Goal: Communication & Community: Answer question/provide support

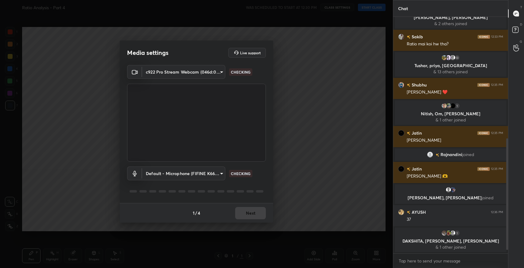
scroll to position [263, 0]
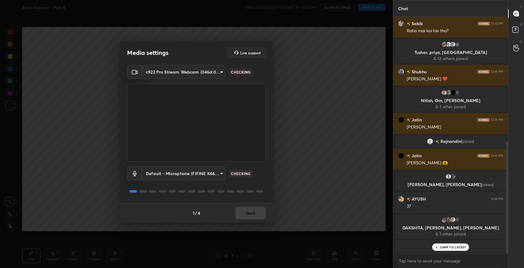
click at [251, 212] on div "1 / 4 Next" at bounding box center [197, 213] width 154 height 20
drag, startPoint x: 251, startPoint y: 212, endPoint x: 245, endPoint y: 210, distance: 6.5
click at [245, 210] on button "Next" at bounding box center [250, 213] width 31 height 12
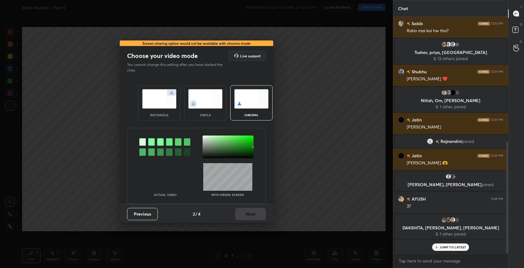
click at [173, 99] on img at bounding box center [159, 98] width 34 height 19
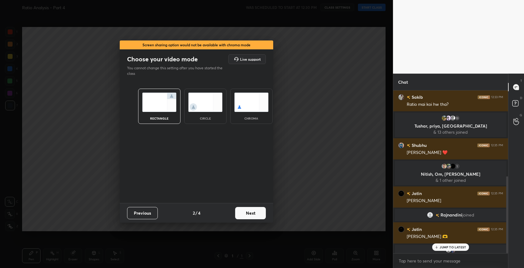
scroll to position [176, 113]
click at [251, 211] on button "Next" at bounding box center [250, 213] width 31 height 12
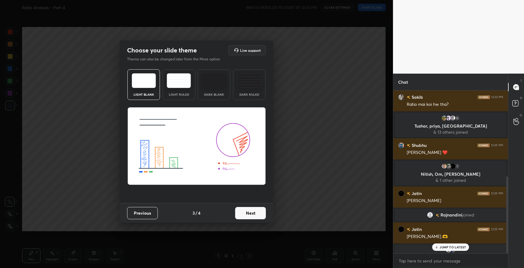
click at [183, 89] on div "Light Ruled" at bounding box center [179, 84] width 33 height 31
click at [240, 210] on button "Next" at bounding box center [250, 213] width 31 height 12
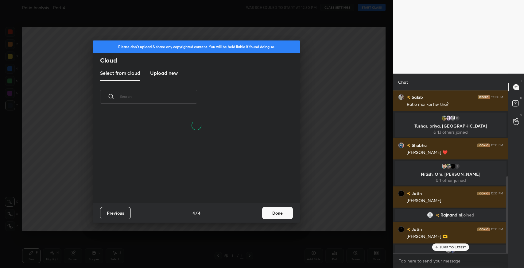
click at [271, 215] on button "Done" at bounding box center [277, 213] width 31 height 12
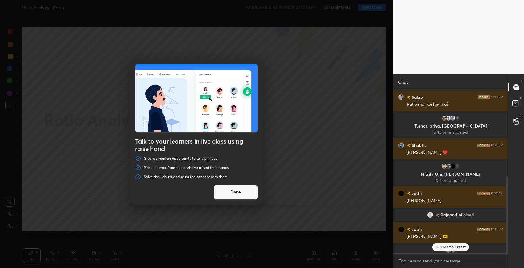
click at [240, 197] on button "Done" at bounding box center [236, 192] width 44 height 15
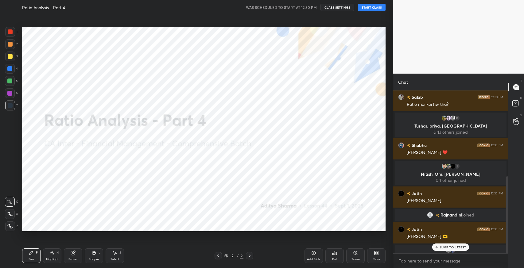
click at [367, 7] on button "START CLASS" at bounding box center [372, 7] width 28 height 7
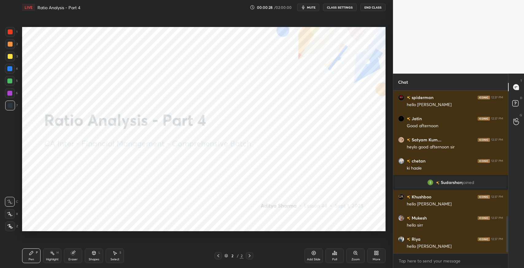
scroll to position [573, 0]
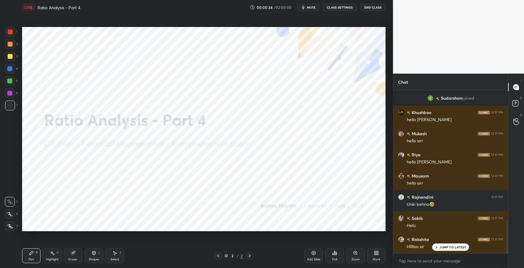
click at [377, 254] on icon at bounding box center [378, 255] width 2 height 2
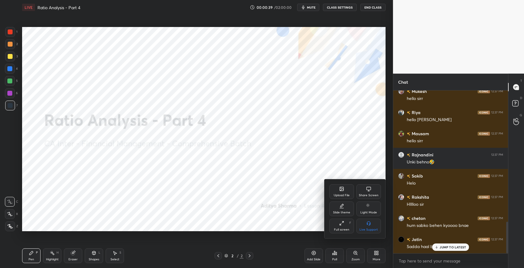
click at [337, 190] on div "Upload File" at bounding box center [341, 192] width 25 height 15
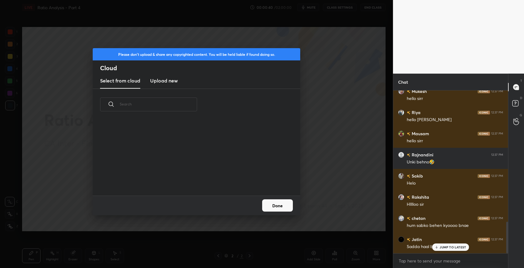
click at [175, 80] on h3 "Upload new" at bounding box center [164, 80] width 28 height 7
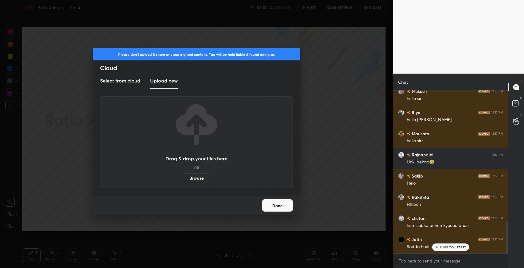
click at [199, 181] on label "Browse" at bounding box center [196, 178] width 27 height 10
click at [183, 181] on input "Browse" at bounding box center [183, 178] width 0 height 10
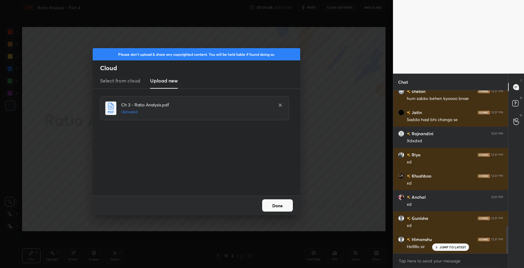
click at [287, 208] on button "Done" at bounding box center [277, 206] width 31 height 12
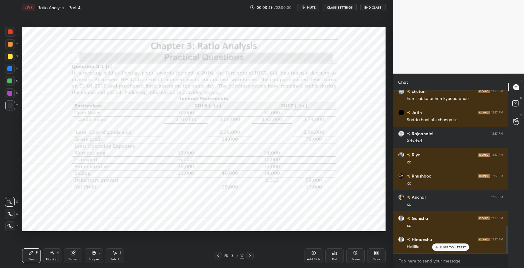
click at [449, 250] on div "JUMP TO LATEST" at bounding box center [450, 247] width 37 height 7
click at [251, 258] on icon at bounding box center [249, 256] width 5 height 5
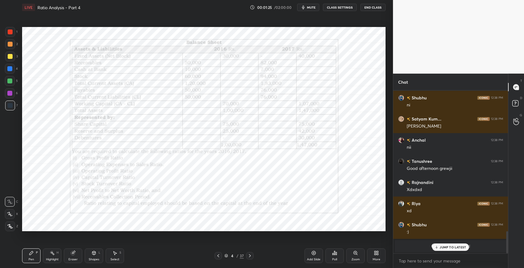
scroll to position [1034, 0]
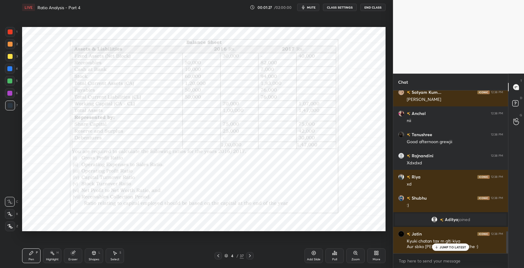
click at [451, 247] on p "JUMP TO LATEST" at bounding box center [453, 248] width 26 height 4
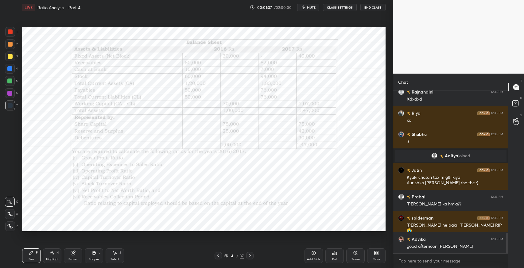
scroll to position [1119, 0]
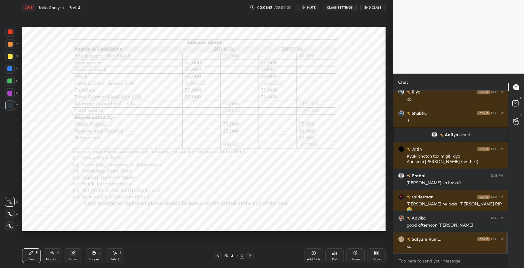
click at [251, 256] on icon at bounding box center [249, 256] width 5 height 5
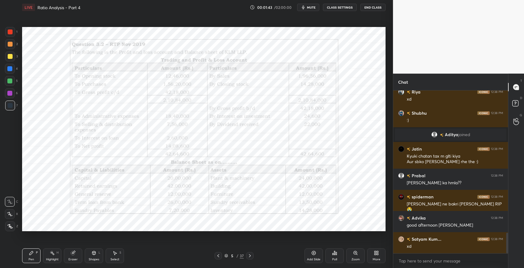
click at [251, 256] on icon at bounding box center [249, 256] width 5 height 5
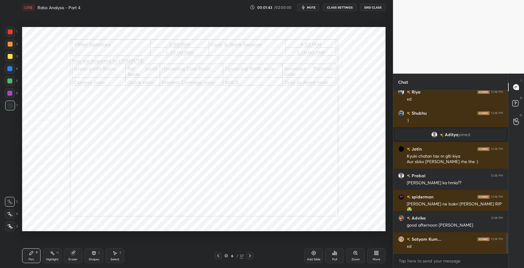
scroll to position [1140, 0]
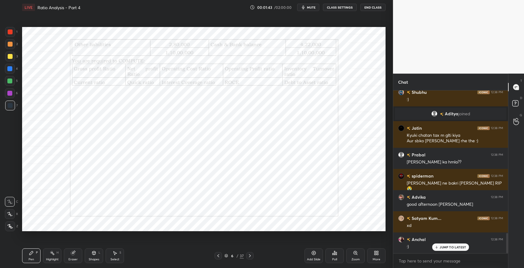
click at [251, 256] on icon at bounding box center [249, 256] width 5 height 5
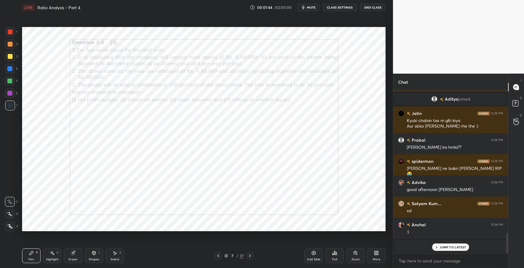
click at [251, 256] on icon at bounding box center [249, 256] width 5 height 5
click at [250, 256] on icon at bounding box center [249, 256] width 5 height 5
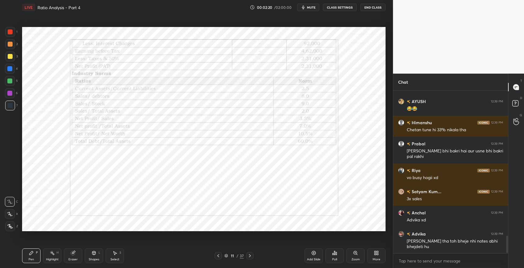
scroll to position [1371, 0]
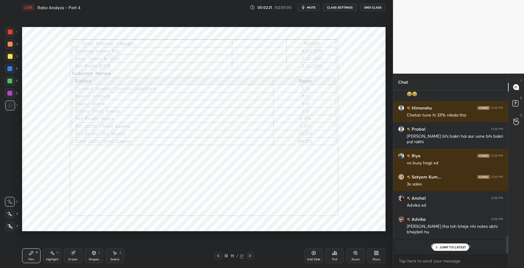
click at [251, 257] on icon at bounding box center [249, 256] width 5 height 5
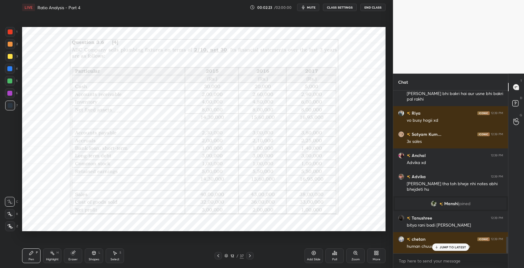
scroll to position [1434, 0]
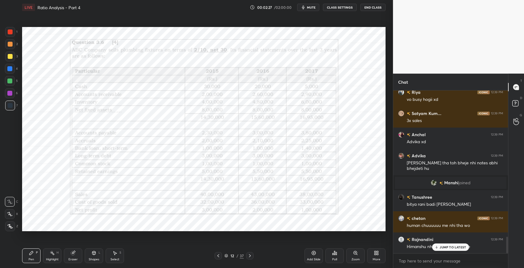
click at [251, 257] on icon at bounding box center [249, 256] width 5 height 5
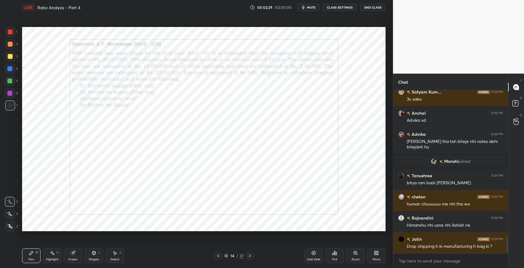
click at [251, 257] on icon at bounding box center [249, 256] width 5 height 5
click at [251, 255] on icon at bounding box center [249, 256] width 5 height 5
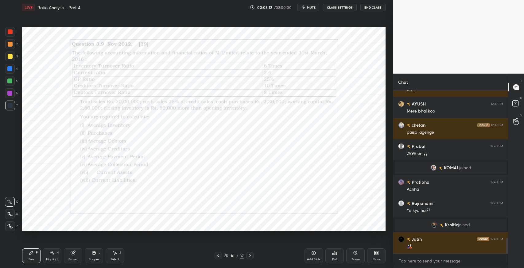
scroll to position [1580, 0]
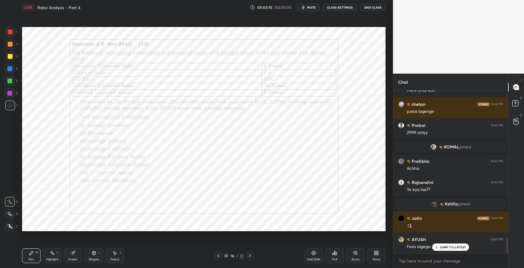
click at [442, 247] on p "JUMP TO LATEST" at bounding box center [453, 248] width 26 height 4
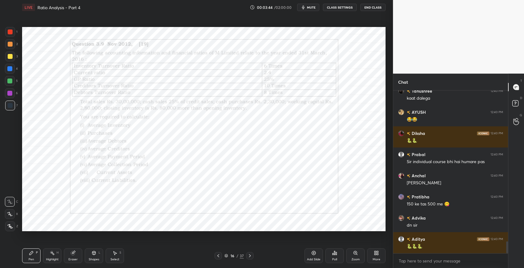
scroll to position [2088, 0]
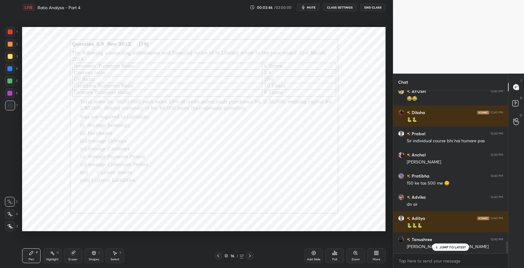
click at [439, 247] on div "JUMP TO LATEST" at bounding box center [450, 247] width 37 height 7
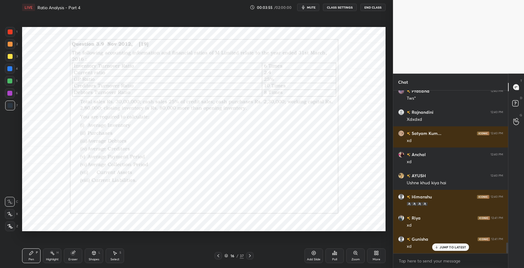
scroll to position [2322, 0]
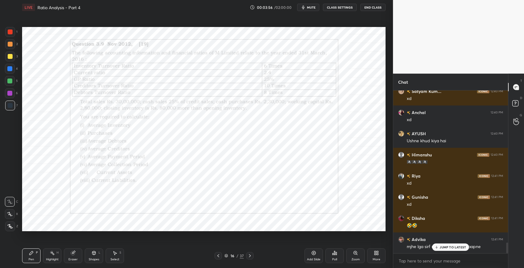
click at [454, 247] on p "JUMP TO LATEST" at bounding box center [453, 248] width 26 height 4
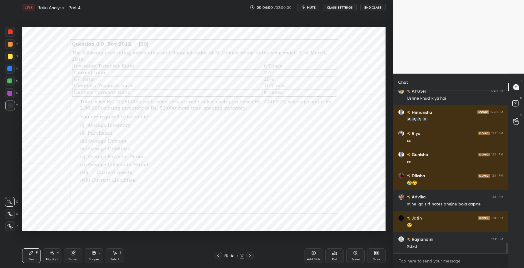
scroll to position [2385, 0]
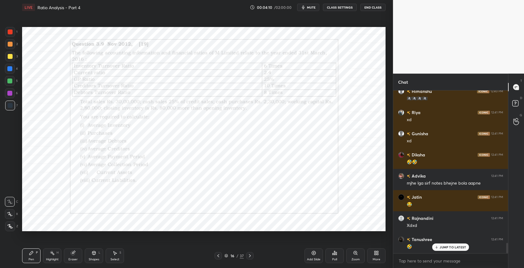
click at [445, 247] on p "JUMP TO LATEST" at bounding box center [453, 248] width 26 height 4
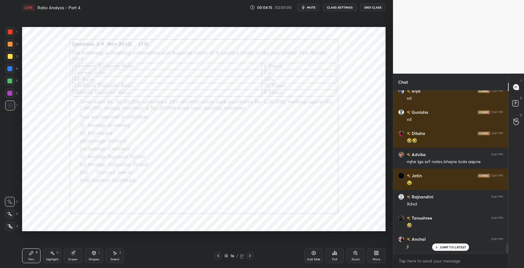
scroll to position [2427, 0]
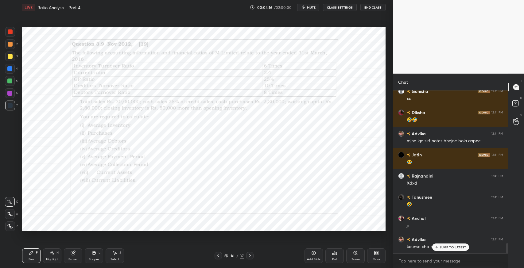
click at [443, 247] on p "JUMP TO LATEST" at bounding box center [453, 248] width 26 height 4
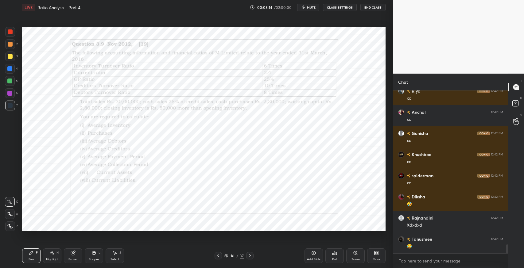
scroll to position [2865, 0]
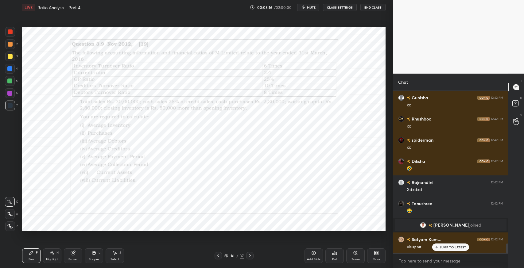
click at [443, 251] on div "Diksha 12:41 PM RIP Tanu joined Rajnandini 12:41 PM Ji Tanushree 12:41 PM baakr…" at bounding box center [450, 172] width 115 height 163
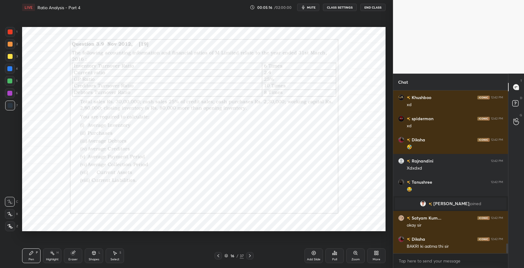
scroll to position [2558, 0]
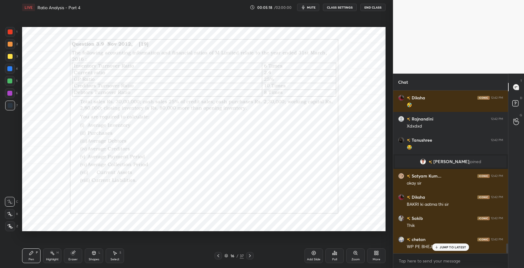
click at [446, 249] on p "JUMP TO LATEST" at bounding box center [453, 248] width 26 height 4
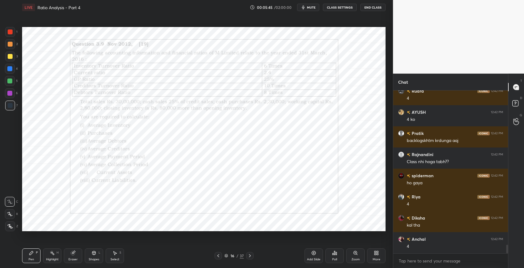
scroll to position [2918, 0]
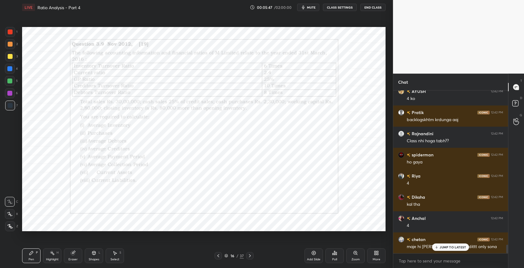
click at [450, 246] on p "JUMP TO LATEST" at bounding box center [453, 248] width 26 height 4
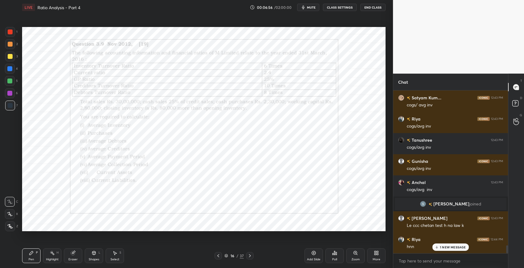
scroll to position [3166, 0]
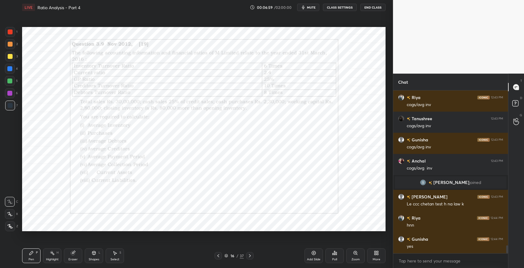
click at [79, 259] on div "Eraser" at bounding box center [73, 256] width 18 height 15
click at [10, 211] on div at bounding box center [10, 214] width 10 height 10
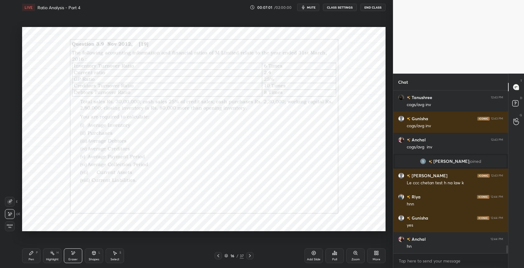
click at [33, 256] on div "Pen P" at bounding box center [31, 256] width 18 height 15
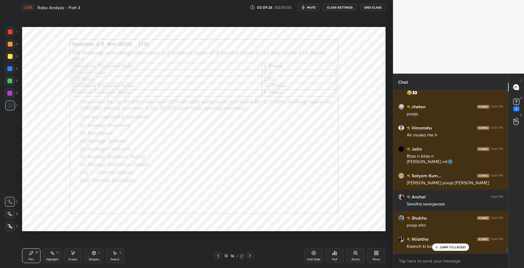
scroll to position [4036, 0]
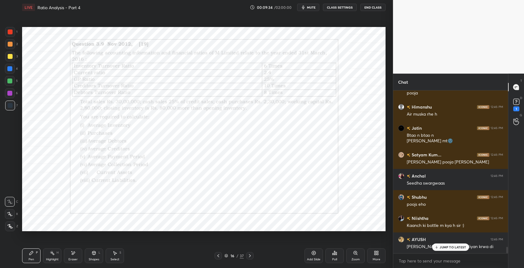
click at [450, 248] on p "JUMP TO LATEST" at bounding box center [453, 248] width 26 height 4
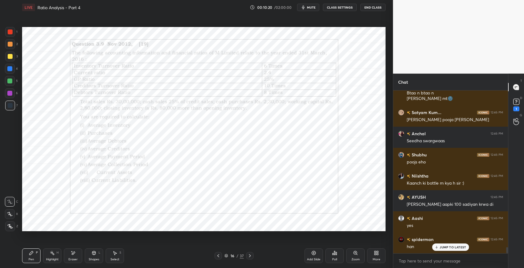
scroll to position [4093, 0]
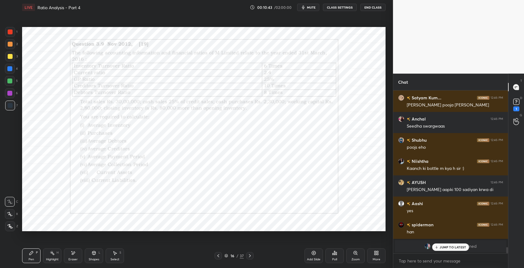
click at [73, 259] on div "Eraser" at bounding box center [72, 259] width 9 height 3
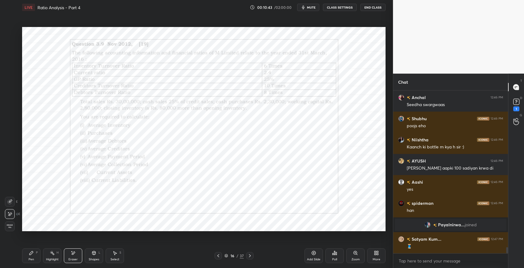
click at [10, 230] on div "Erase all" at bounding box center [10, 227] width 10 height 10
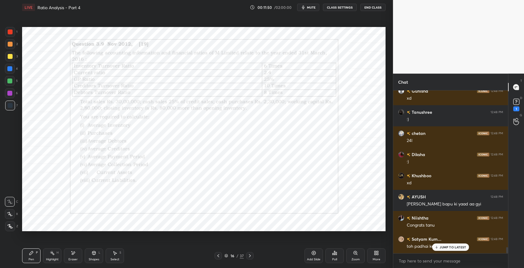
scroll to position [4188, 0]
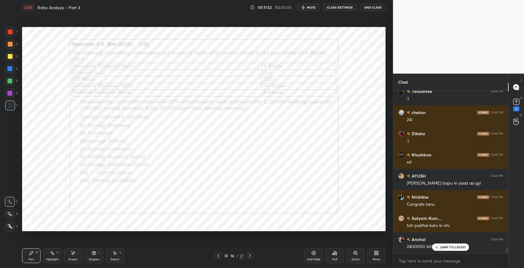
click at [453, 248] on p "JUMP TO LATEST" at bounding box center [453, 248] width 26 height 4
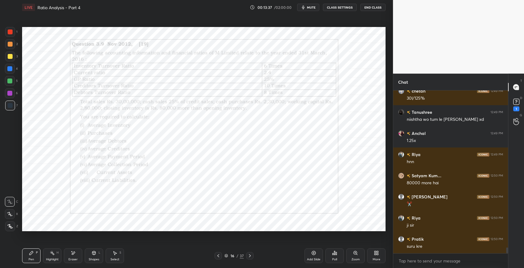
scroll to position [4527, 0]
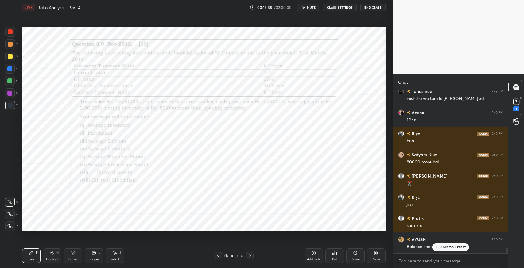
click at [439, 250] on div "JUMP TO LATEST" at bounding box center [450, 247] width 37 height 7
click at [312, 250] on div "Add Slide" at bounding box center [314, 256] width 18 height 15
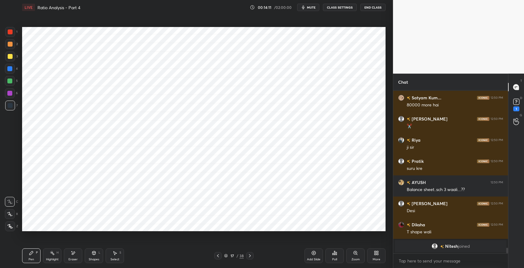
scroll to position [4606, 0]
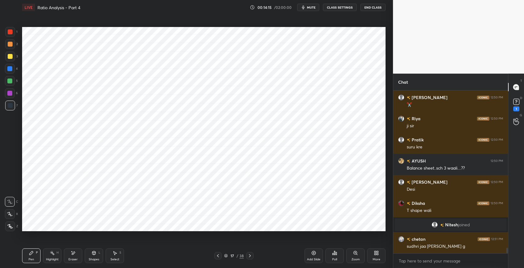
click at [76, 254] on div "Eraser" at bounding box center [73, 256] width 18 height 15
click at [30, 254] on icon at bounding box center [31, 253] width 4 height 4
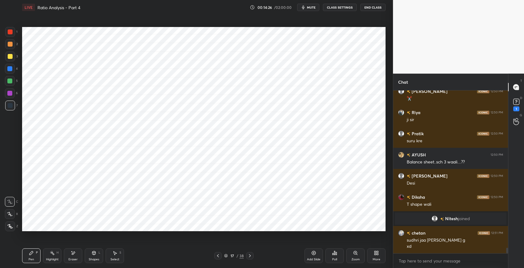
scroll to position [4633, 0]
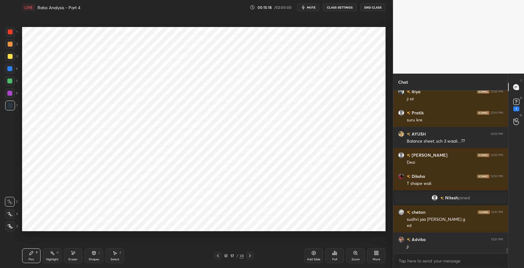
click at [216, 259] on div at bounding box center [217, 255] width 7 height 7
click at [251, 255] on icon at bounding box center [249, 256] width 5 height 5
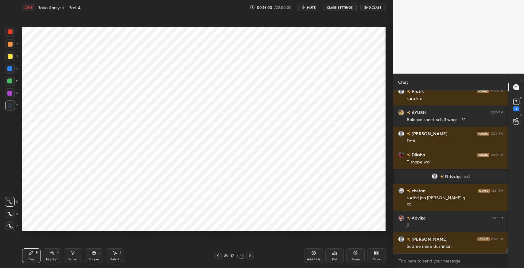
click at [93, 257] on div "Shapes L" at bounding box center [94, 256] width 18 height 15
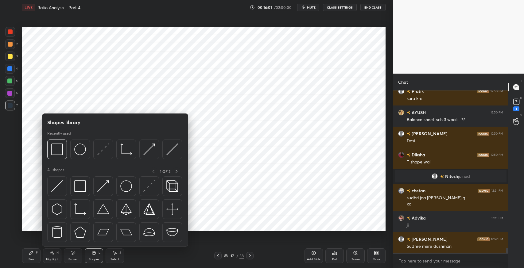
click at [80, 186] on img at bounding box center [80, 187] width 12 height 12
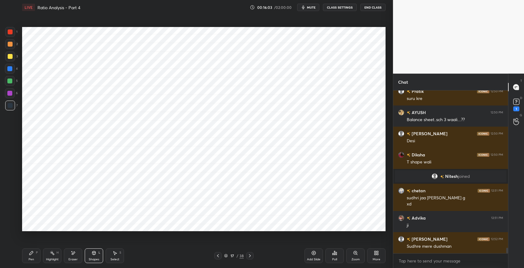
click at [33, 258] on div "Pen" at bounding box center [32, 259] width 6 height 3
click at [216, 255] on icon at bounding box center [218, 256] width 5 height 5
click at [250, 256] on icon at bounding box center [249, 256] width 5 height 5
click at [90, 257] on div "Shapes L" at bounding box center [94, 256] width 18 height 15
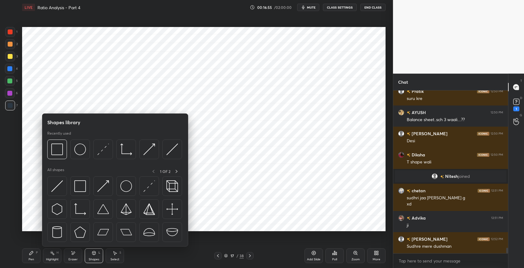
click at [80, 187] on img at bounding box center [80, 187] width 12 height 12
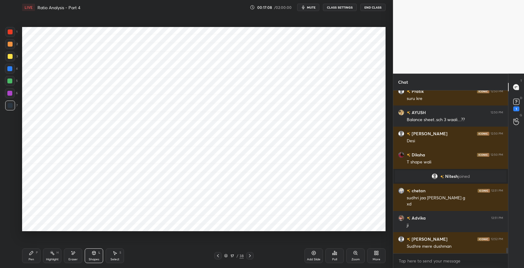
scroll to position [4675, 0]
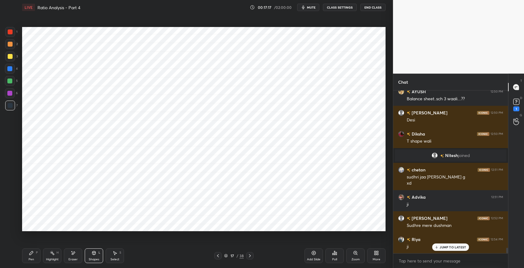
click at [31, 255] on icon at bounding box center [31, 253] width 4 height 4
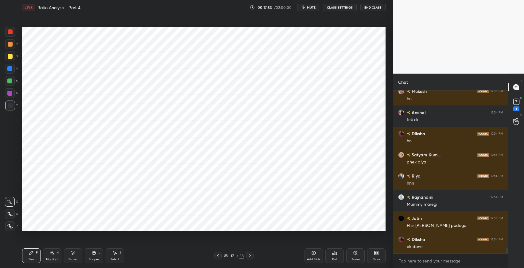
scroll to position [4866, 0]
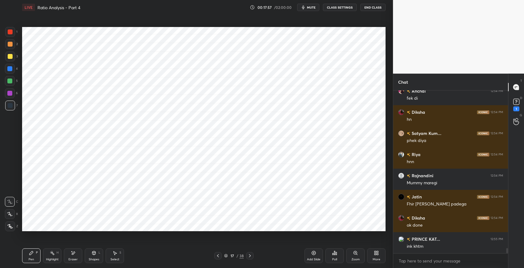
click at [9, 32] on div at bounding box center [10, 31] width 5 height 5
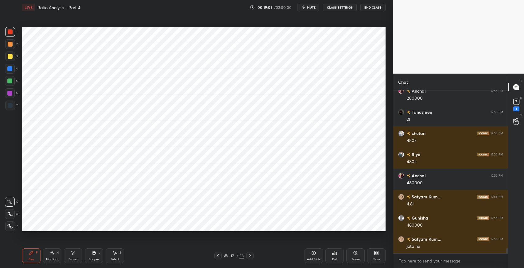
scroll to position [4908, 0]
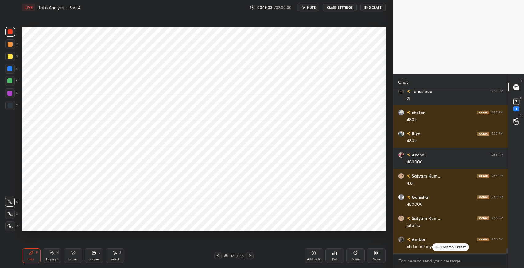
click at [456, 250] on div "JUMP TO LATEST" at bounding box center [450, 247] width 37 height 7
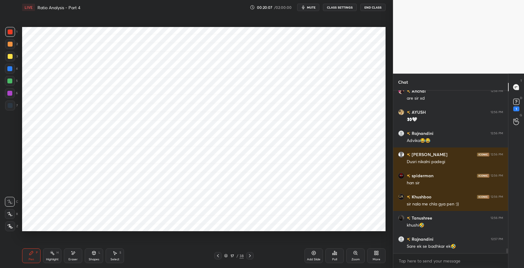
scroll to position [5380, 0]
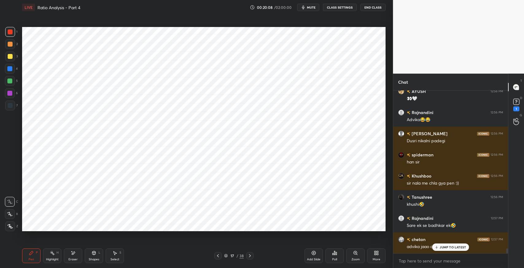
click at [115, 256] on div "Select S" at bounding box center [115, 256] width 18 height 15
click at [235, 182] on div "0 ° Undo Copy Duplicate Duplicate to new slide Delete" at bounding box center [204, 129] width 364 height 204
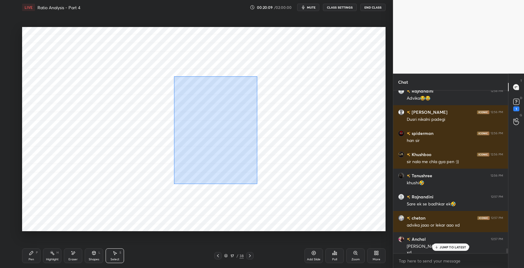
scroll to position [5407, 0]
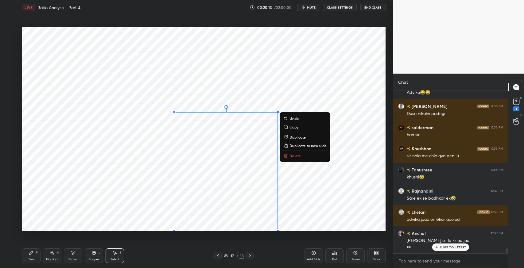
click at [34, 254] on div "Pen P" at bounding box center [31, 256] width 18 height 15
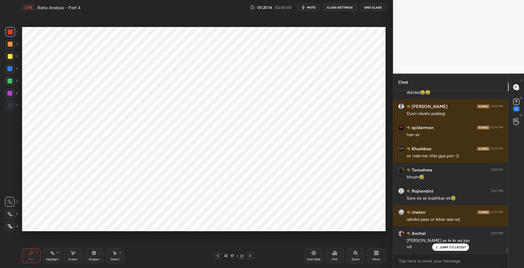
click at [15, 106] on div "7" at bounding box center [11, 106] width 13 height 10
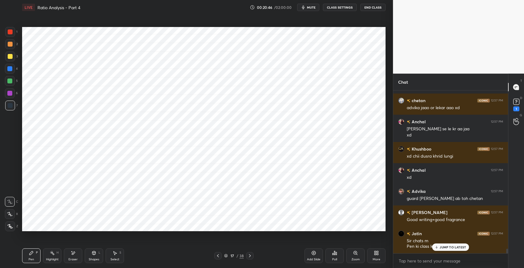
scroll to position [5540, 0]
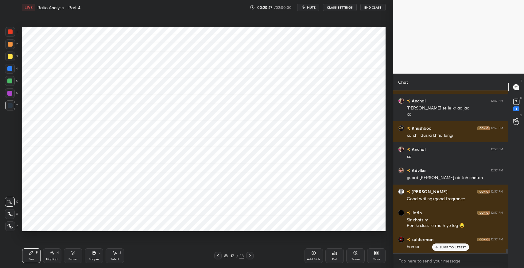
click at [441, 250] on div "JUMP TO LATEST" at bounding box center [450, 247] width 37 height 7
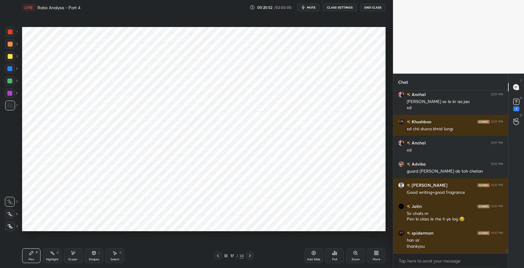
scroll to position [5567, 0]
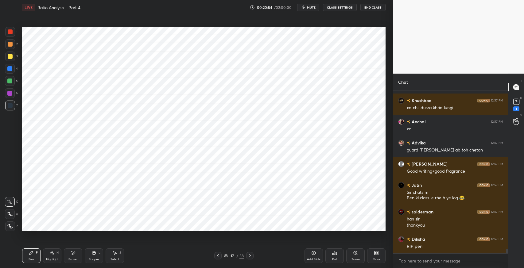
click at [219, 258] on icon at bounding box center [218, 256] width 5 height 5
click at [218, 257] on icon at bounding box center [218, 256] width 2 height 3
click at [250, 257] on icon at bounding box center [249, 256] width 5 height 5
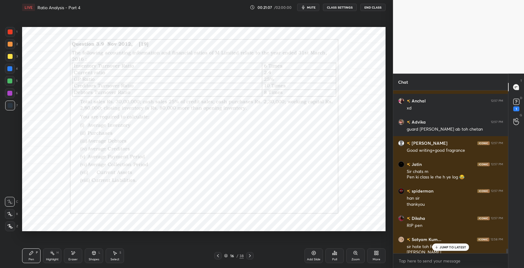
click at [251, 257] on icon at bounding box center [249, 256] width 5 height 5
click at [74, 254] on icon at bounding box center [73, 253] width 3 height 3
click at [32, 257] on div "Pen P" at bounding box center [31, 256] width 18 height 15
click at [447, 250] on div "JUMP TO LATEST" at bounding box center [450, 247] width 37 height 7
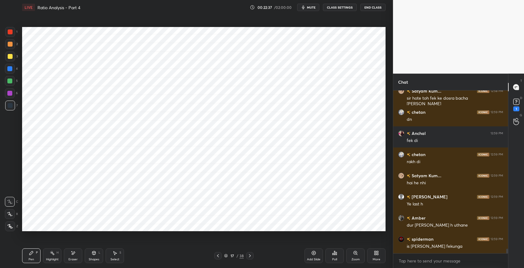
scroll to position [5758, 0]
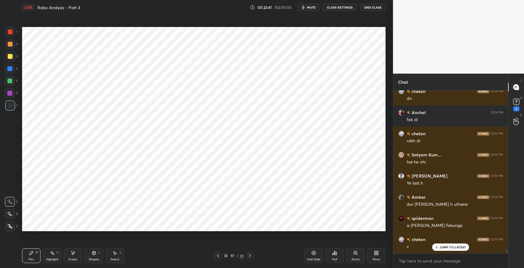
click at [79, 256] on div "Eraser" at bounding box center [73, 256] width 18 height 15
click at [37, 252] on div "P" at bounding box center [37, 252] width 2 height 3
click at [73, 257] on div "Eraser" at bounding box center [73, 256] width 18 height 15
click at [38, 256] on div "Pen P" at bounding box center [31, 256] width 18 height 15
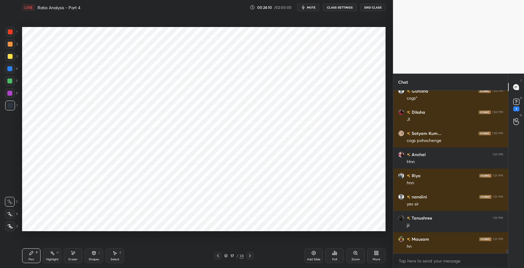
scroll to position [6478, 0]
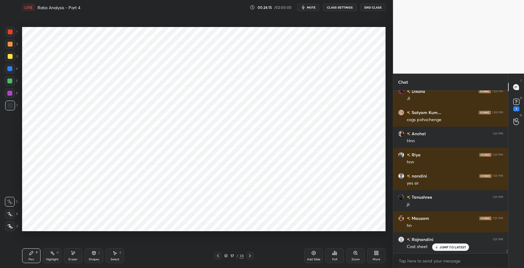
click at [113, 259] on div "Select" at bounding box center [115, 259] width 9 height 3
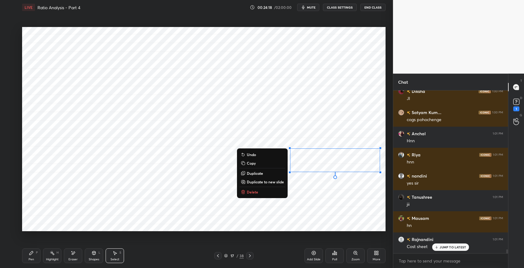
click at [263, 174] on button "Duplicate" at bounding box center [262, 173] width 46 height 7
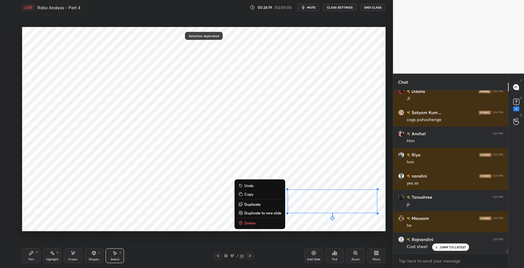
click at [79, 256] on div "Eraser" at bounding box center [73, 256] width 18 height 15
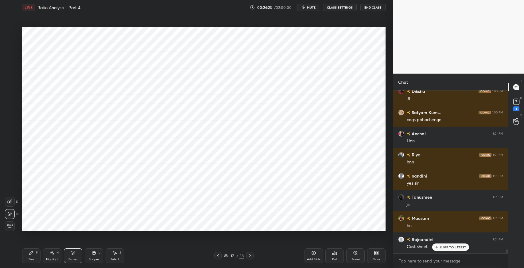
click at [11, 203] on icon at bounding box center [9, 202] width 5 height 5
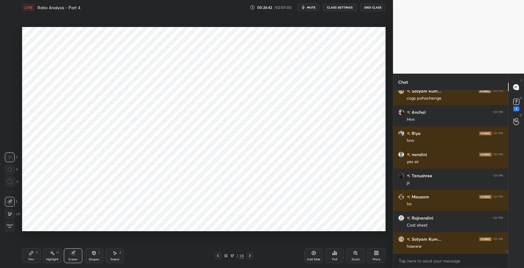
click at [116, 255] on icon at bounding box center [114, 253] width 5 height 5
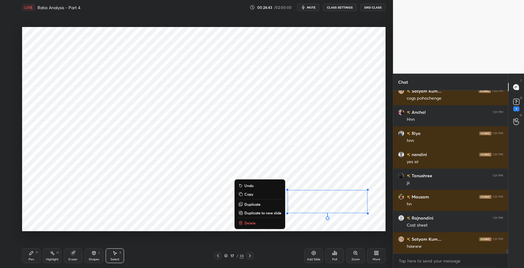
click at [270, 224] on button "Delete" at bounding box center [260, 223] width 46 height 7
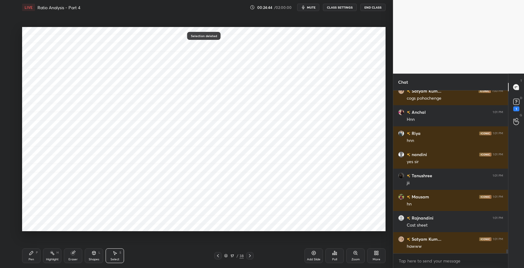
scroll to position [6521, 0]
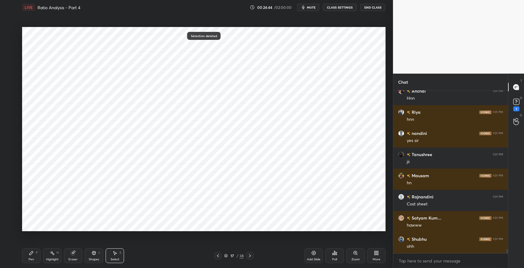
click at [29, 254] on icon at bounding box center [31, 253] width 5 height 5
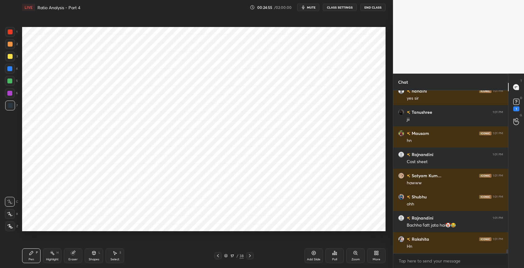
scroll to position [6584, 0]
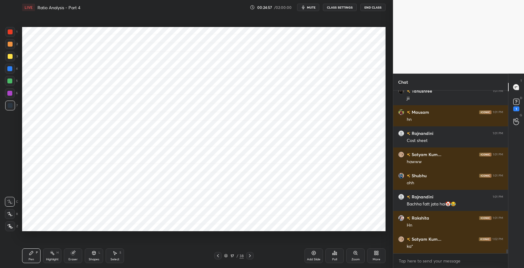
click at [79, 257] on div "Eraser" at bounding box center [73, 256] width 18 height 15
click at [39, 256] on div "Pen P" at bounding box center [31, 256] width 18 height 15
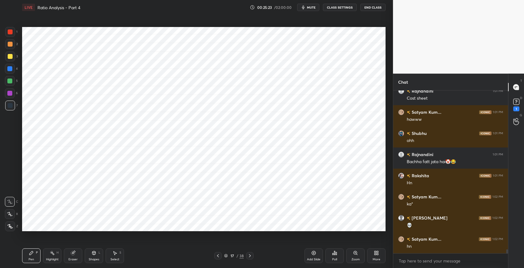
scroll to position [6647, 0]
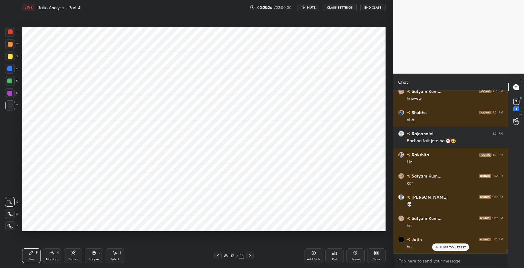
click at [82, 256] on div "Pen P Highlight H Eraser Shapes L Select S" at bounding box center [92, 256] width 141 height 15
click at [79, 255] on div "Eraser" at bounding box center [73, 256] width 18 height 15
click at [36, 255] on div "Pen P" at bounding box center [31, 256] width 18 height 15
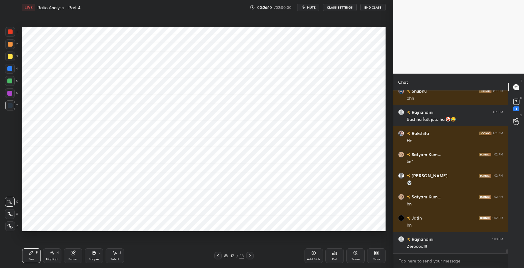
click at [32, 255] on icon at bounding box center [31, 253] width 5 height 5
click at [79, 253] on div "Eraser" at bounding box center [73, 256] width 18 height 15
click at [34, 254] on div "Pen P" at bounding box center [31, 256] width 18 height 15
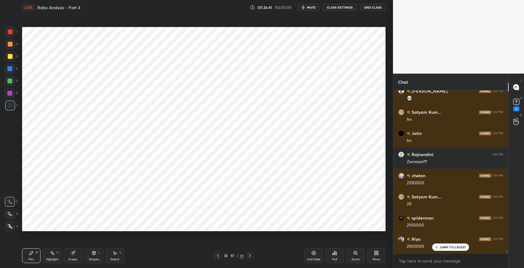
scroll to position [6774, 0]
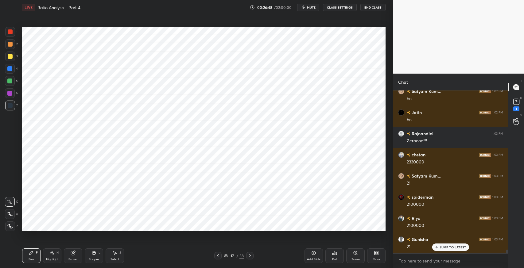
click at [118, 259] on div "Select" at bounding box center [115, 259] width 9 height 3
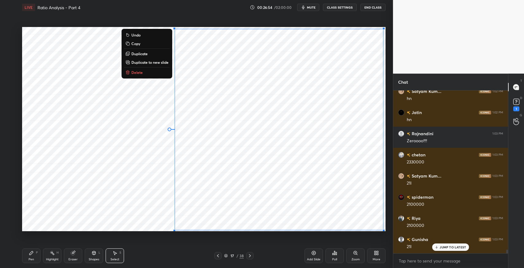
click at [143, 65] on p "Duplicate to new slide" at bounding box center [149, 62] width 37 height 5
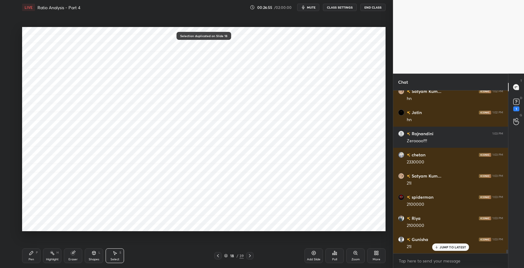
click at [31, 252] on icon at bounding box center [31, 253] width 4 height 4
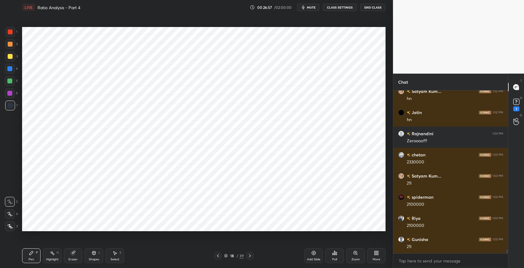
scroll to position [6796, 0]
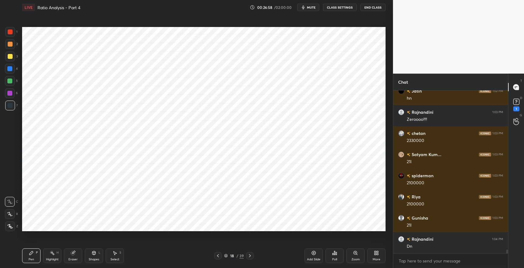
click at [78, 255] on div "Eraser" at bounding box center [73, 256] width 18 height 15
click at [14, 212] on div at bounding box center [10, 214] width 10 height 10
click at [28, 260] on div "Pen P" at bounding box center [31, 256] width 18 height 15
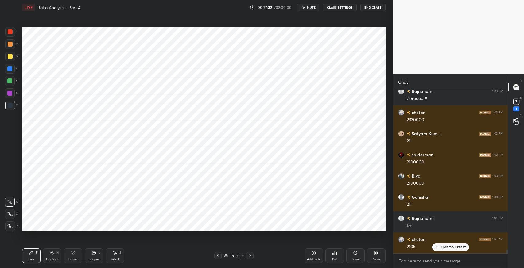
click at [218, 258] on icon at bounding box center [218, 256] width 5 height 5
click at [219, 257] on icon at bounding box center [218, 256] width 5 height 5
click at [74, 256] on icon at bounding box center [73, 253] width 5 height 5
click at [9, 223] on div "Erase all" at bounding box center [10, 227] width 10 height 10
click at [247, 256] on div at bounding box center [249, 255] width 7 height 7
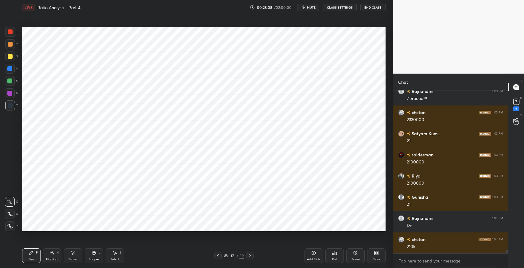
click at [218, 256] on icon at bounding box center [218, 256] width 2 height 3
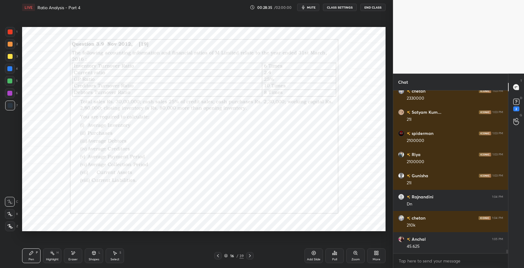
click at [251, 256] on icon at bounding box center [249, 256] width 5 height 5
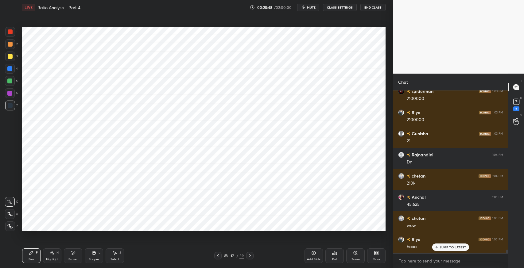
scroll to position [6902, 0]
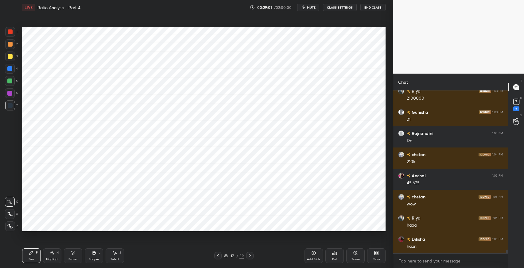
click at [219, 256] on icon at bounding box center [218, 256] width 5 height 5
click at [251, 254] on icon at bounding box center [249, 256] width 5 height 5
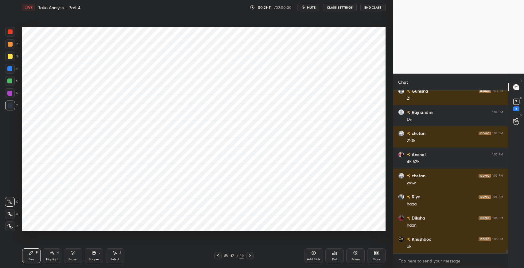
click at [251, 255] on icon at bounding box center [249, 256] width 5 height 5
click at [95, 254] on icon at bounding box center [93, 253] width 3 height 4
click at [94, 254] on icon at bounding box center [94, 254] width 0 height 2
click at [91, 253] on div "Shapes L" at bounding box center [94, 256] width 18 height 15
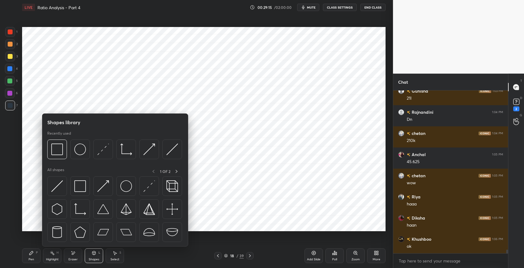
click at [80, 185] on img at bounding box center [80, 187] width 12 height 12
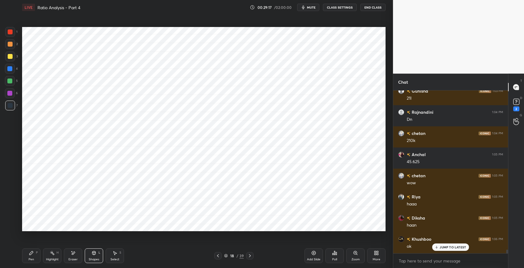
scroll to position [6944, 0]
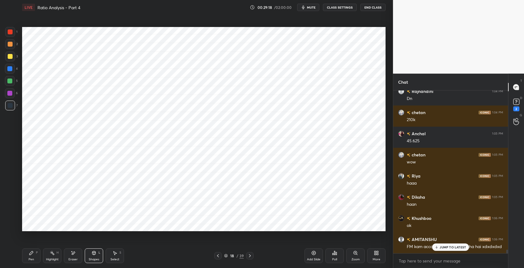
click at [442, 248] on p "JUMP TO LATEST" at bounding box center [453, 248] width 26 height 4
click at [29, 256] on div "Pen P" at bounding box center [31, 256] width 18 height 15
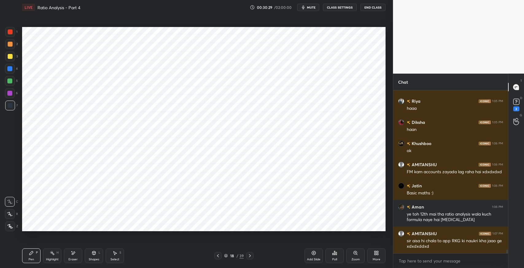
scroll to position [7040, 0]
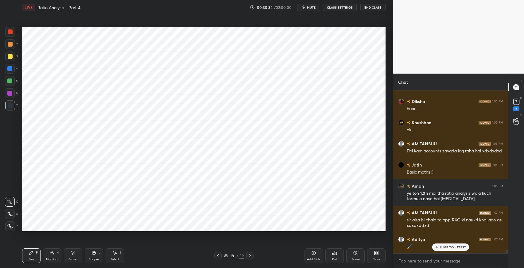
click at [447, 249] on p "JUMP TO LATEST" at bounding box center [453, 248] width 26 height 4
click at [334, 253] on icon at bounding box center [334, 253] width 1 height 4
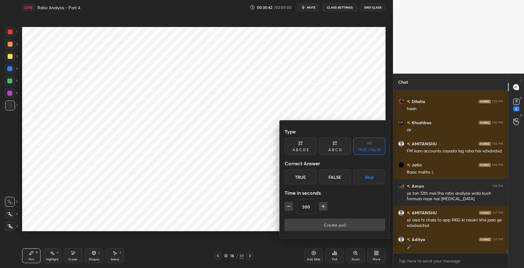
click at [369, 177] on button "Skip" at bounding box center [369, 177] width 32 height 15
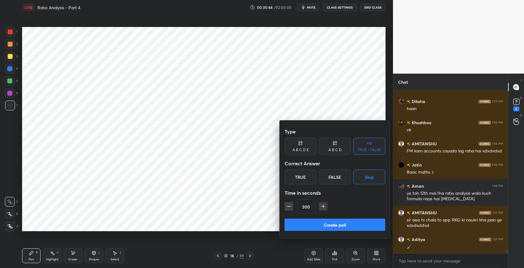
click at [346, 227] on button "Create poll" at bounding box center [335, 225] width 101 height 12
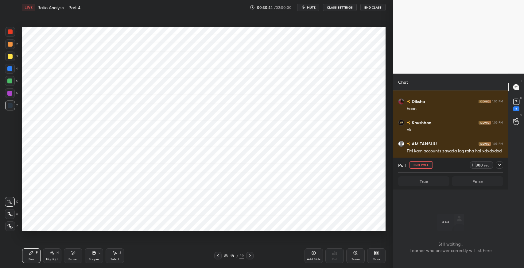
scroll to position [144, 113]
click at [312, 8] on span "mute" at bounding box center [311, 7] width 9 height 4
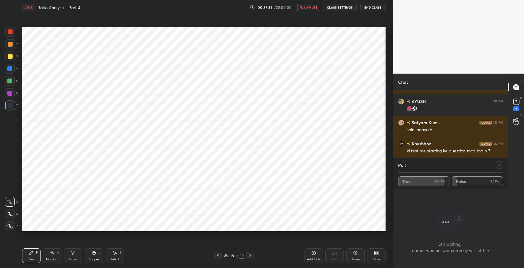
scroll to position [7411, 0]
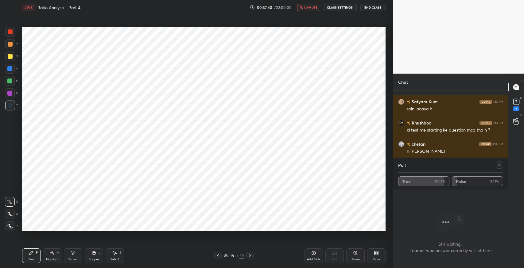
click at [309, 6] on span "unmute" at bounding box center [310, 7] width 13 height 4
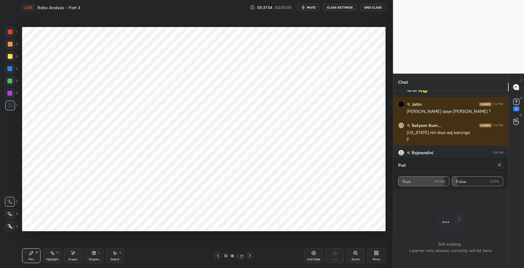
scroll to position [7536, 0]
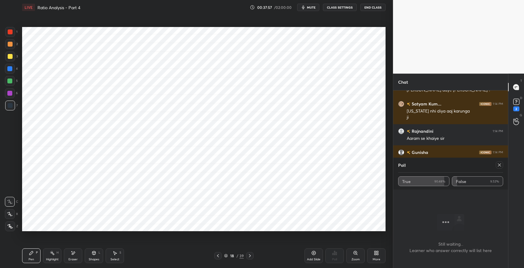
click at [499, 165] on icon at bounding box center [499, 165] width 3 height 3
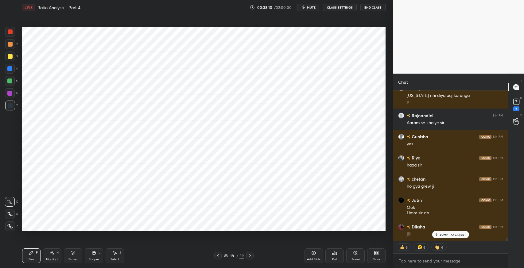
scroll to position [7573, 0]
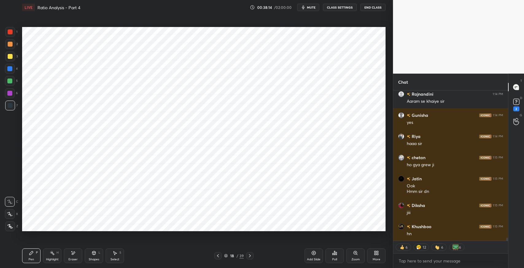
click at [251, 256] on icon at bounding box center [249, 256] width 5 height 5
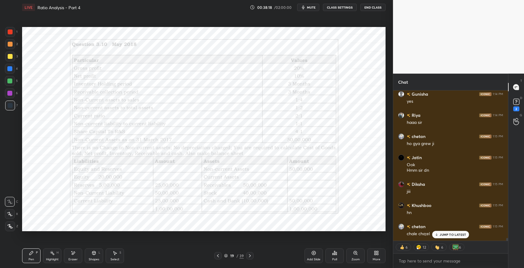
scroll to position [7615, 0]
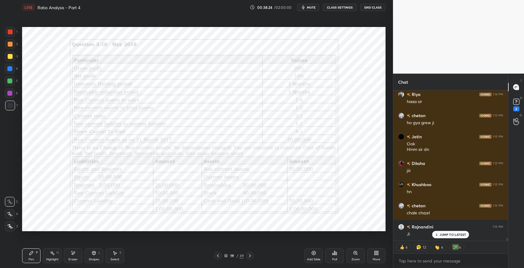
click at [250, 258] on icon at bounding box center [249, 256] width 5 height 5
type textarea "x"
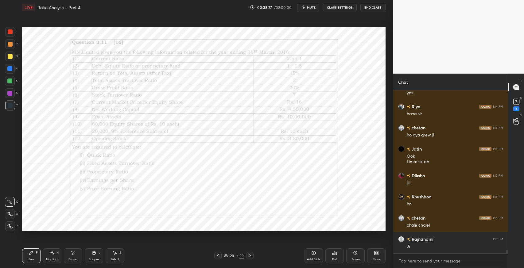
click at [219, 258] on icon at bounding box center [218, 256] width 5 height 5
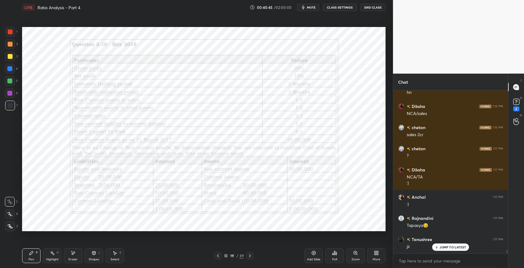
scroll to position [7821, 0]
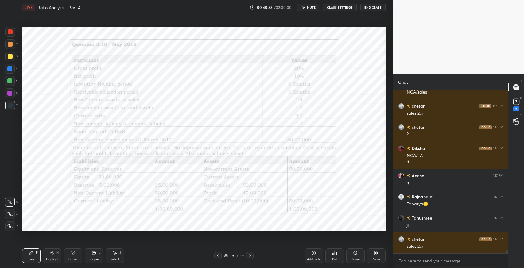
click at [403, 218] on img "grid" at bounding box center [401, 218] width 6 height 6
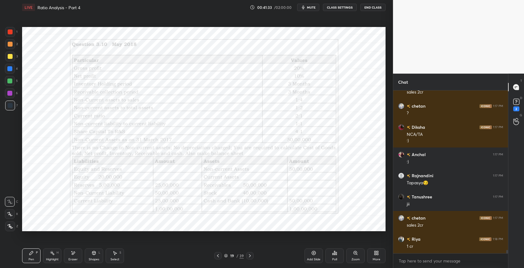
scroll to position [7863, 0]
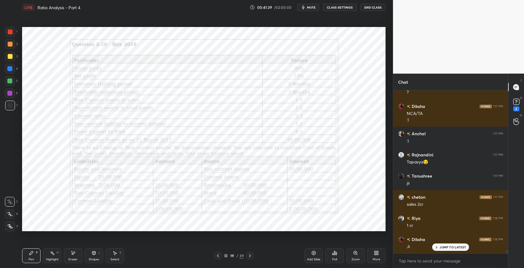
click at [309, 9] on span "mute" at bounding box center [311, 7] width 9 height 4
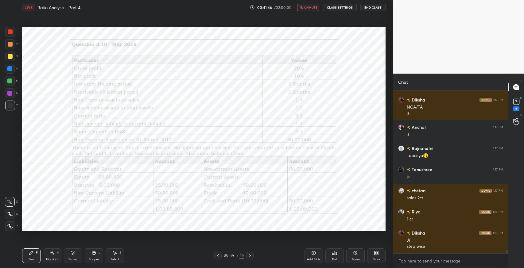
scroll to position [7890, 0]
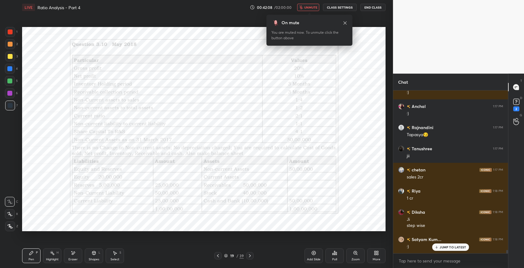
click at [447, 246] on p "JUMP TO LATEST" at bounding box center [453, 248] width 26 height 4
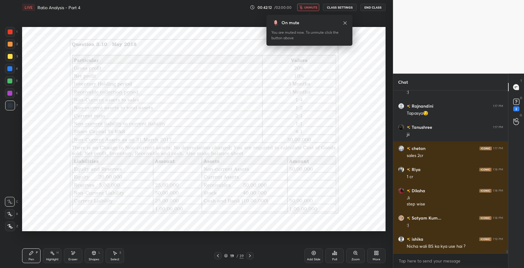
click at [313, 9] on span "unmute" at bounding box center [310, 7] width 13 height 4
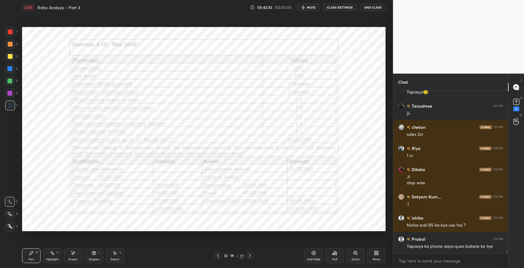
scroll to position [7953, 0]
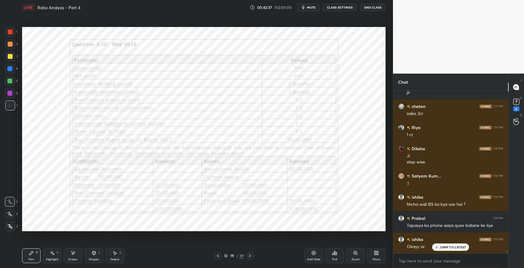
click at [447, 249] on p "JUMP TO LATEST" at bounding box center [453, 248] width 26 height 4
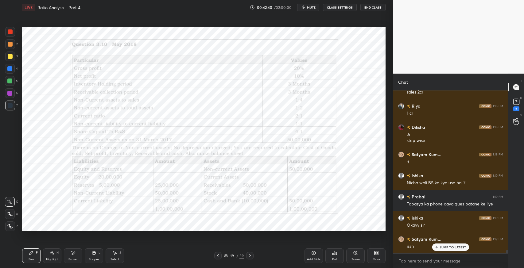
scroll to position [7996, 0]
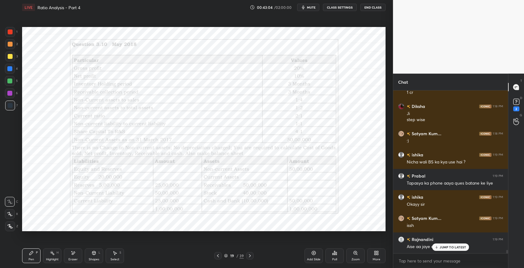
click at [446, 247] on p "JUMP TO LATEST" at bounding box center [453, 248] width 26 height 4
click at [70, 255] on div "Eraser" at bounding box center [73, 256] width 18 height 15
click at [25, 259] on div "Pen P" at bounding box center [31, 256] width 18 height 15
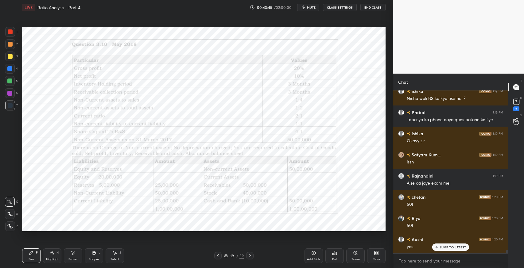
scroll to position [8081, 0]
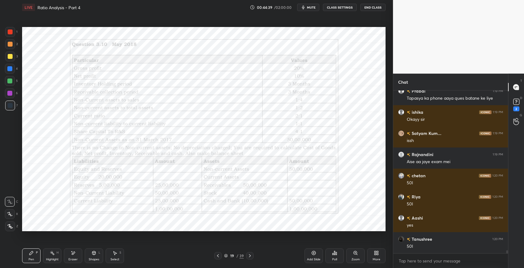
click at [21, 88] on div "Setting up your live class Poll for secs No correct answer Start poll" at bounding box center [204, 129] width 368 height 229
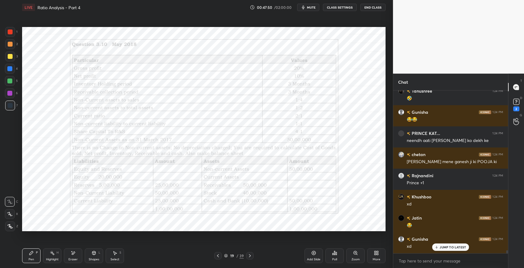
scroll to position [8737, 0]
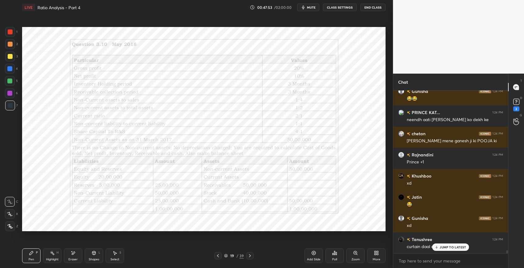
click at [443, 249] on p "JUMP TO LATEST" at bounding box center [453, 248] width 26 height 4
click at [0, 21] on div "1 2 3 4 5 6 7 C X Z E E Erase all H H LIVE Ratio Analysis - Part 4 00:47:58 / 0…" at bounding box center [194, 134] width 388 height 268
click at [0, 21] on div "1 2 3 4 5 6 7 C X Z E E Erase all H H LIVE Ratio Analysis - Part 4 00:47:59 / 0…" at bounding box center [194, 134] width 388 height 268
click at [0, 21] on div "1 2 3 4 5 6 7 C X Z E E Erase all H H LIVE Ratio Analysis - Part 4 00:48:00 / 0…" at bounding box center [194, 134] width 388 height 268
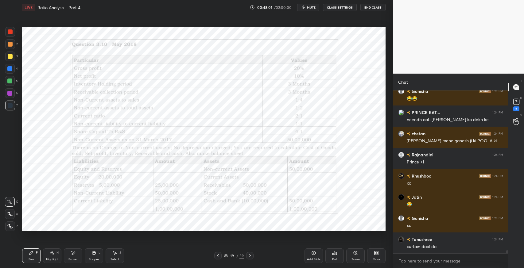
click at [0, 21] on div "1 2 3 4 5 6 7 C X Z E E Erase all H H LIVE Ratio Analysis - Part 4 00:48:01 / 0…" at bounding box center [194, 134] width 388 height 268
click at [0, 21] on div "1 2 3 4 5 6 7 C X Z E E Erase all H H LIVE Ratio Analysis - Part 4 00:48:02 / 0…" at bounding box center [194, 134] width 388 height 268
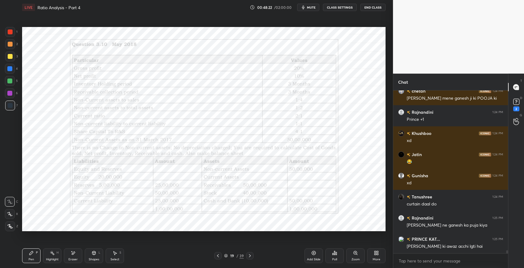
scroll to position [8801, 0]
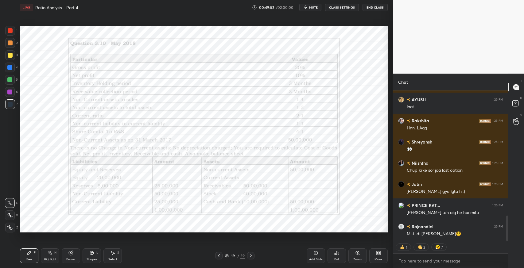
scroll to position [30475, 30335]
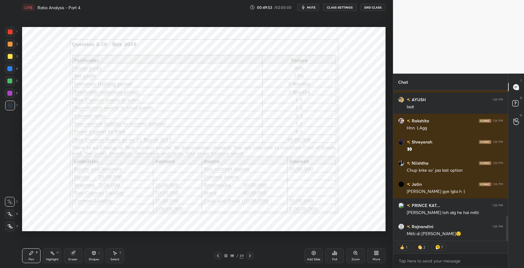
click at [308, 255] on div "Add Slide" at bounding box center [314, 256] width 18 height 15
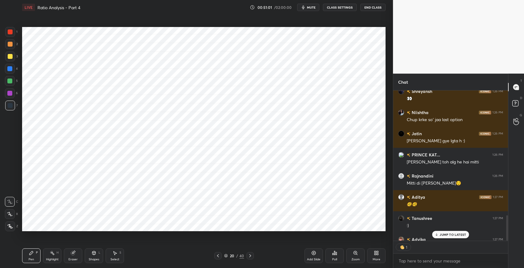
scroll to position [2, 2]
click at [447, 236] on p "JUMP TO LATEST" at bounding box center [453, 235] width 26 height 4
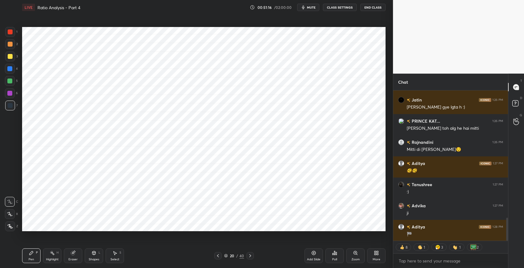
click at [34, 255] on div "Pen P" at bounding box center [31, 256] width 18 height 15
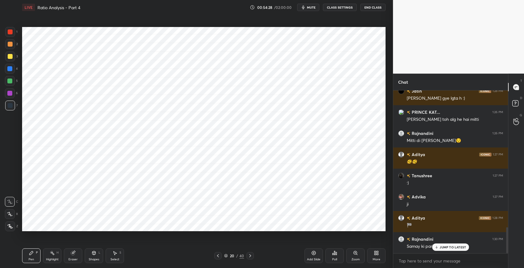
scroll to position [858, 0]
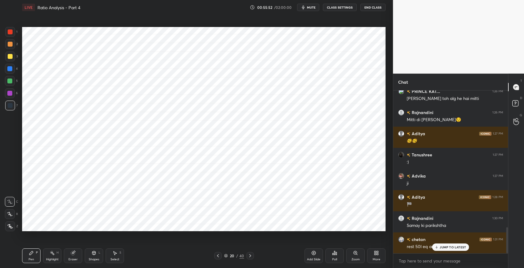
click at [451, 249] on div "JUMP TO LATEST" at bounding box center [450, 247] width 37 height 7
click at [92, 257] on div "Shapes L" at bounding box center [94, 256] width 18 height 15
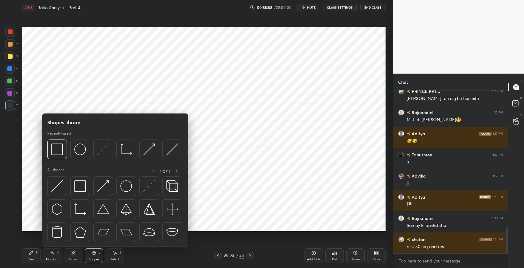
click at [87, 189] on div at bounding box center [80, 187] width 20 height 20
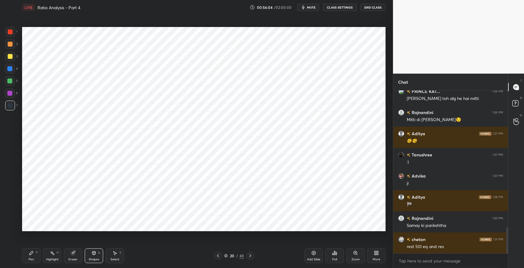
click at [37, 255] on div "P" at bounding box center [37, 252] width 2 height 3
click at [111, 254] on div "Select S" at bounding box center [115, 256] width 18 height 15
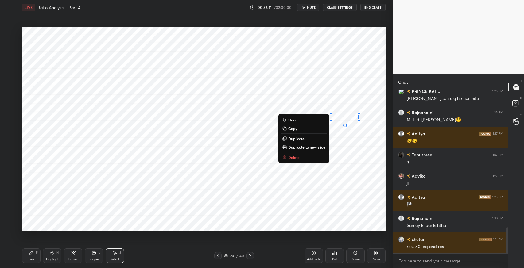
click at [317, 157] on button "Delete" at bounding box center [304, 157] width 46 height 7
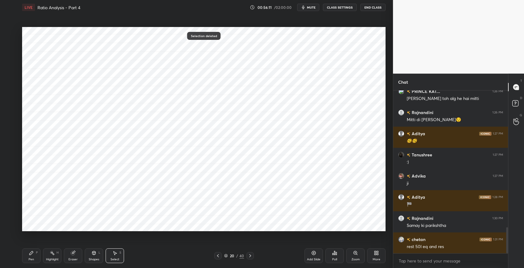
click at [33, 259] on div "Pen" at bounding box center [32, 259] width 6 height 3
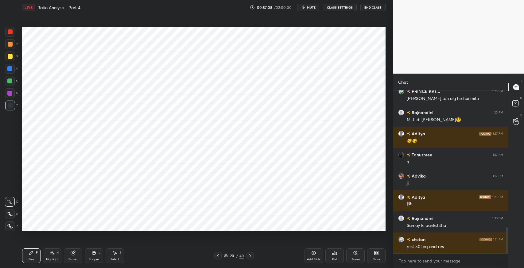
click at [302, 6] on button "mute" at bounding box center [308, 7] width 22 height 7
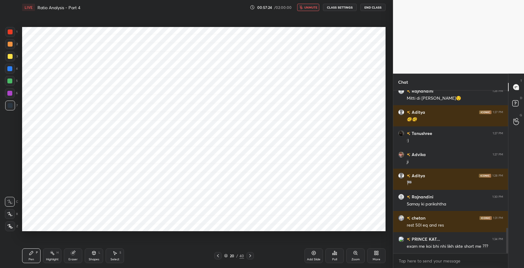
click at [301, 6] on icon "button" at bounding box center [300, 8] width 3 height 4
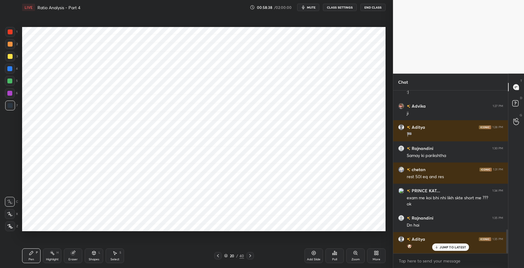
scroll to position [948, 0]
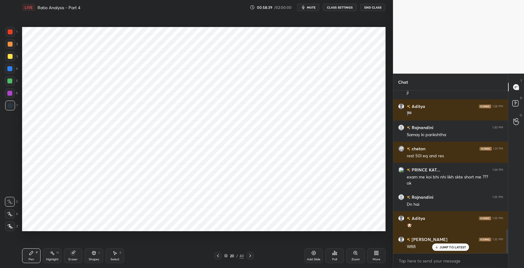
click at [113, 255] on icon at bounding box center [114, 253] width 5 height 5
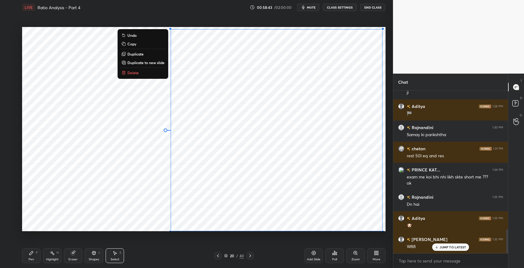
click at [146, 64] on p "Duplicate to new slide" at bounding box center [145, 62] width 37 height 5
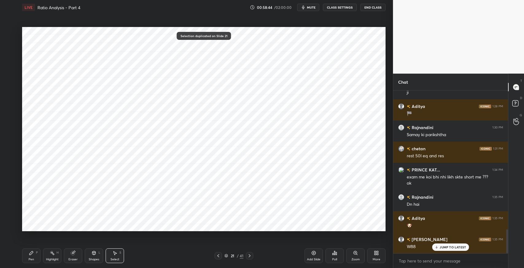
click at [30, 252] on icon at bounding box center [31, 253] width 5 height 5
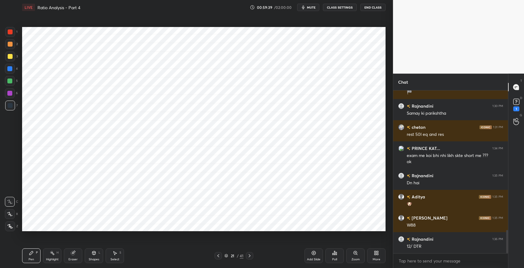
scroll to position [1011, 0]
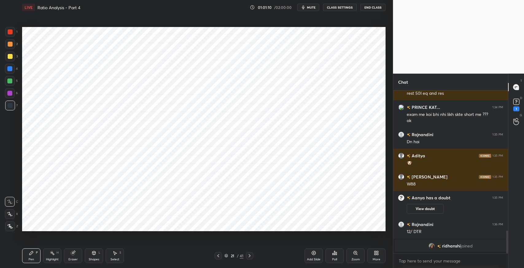
click at [116, 254] on icon at bounding box center [115, 254] width 3 height 4
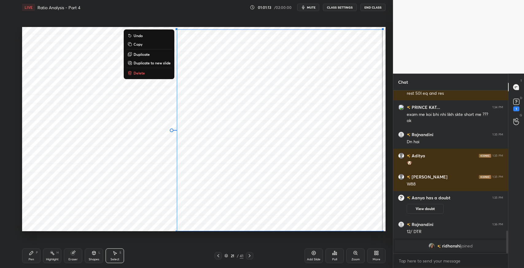
click at [154, 73] on button "Delete" at bounding box center [149, 72] width 46 height 7
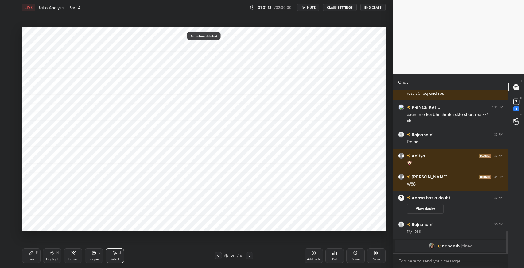
click at [87, 256] on div "Shapes L" at bounding box center [94, 256] width 18 height 15
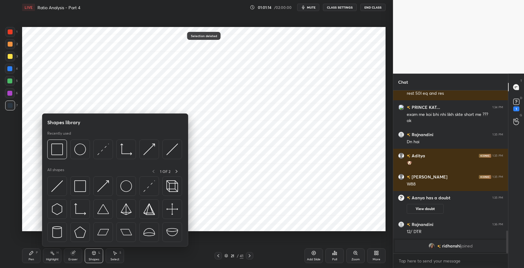
click at [78, 184] on img at bounding box center [80, 187] width 12 height 12
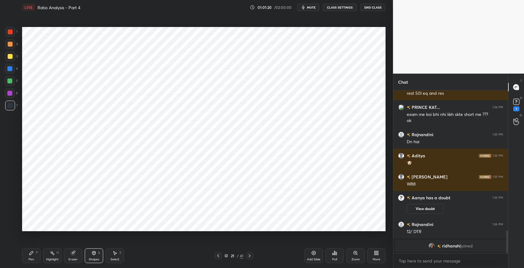
scroll to position [956, 0]
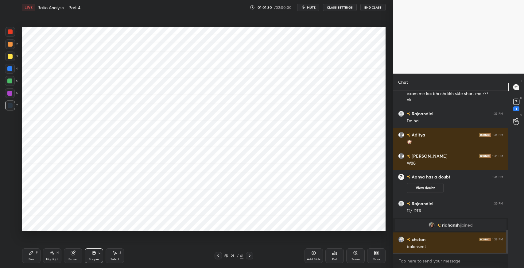
click at [34, 254] on div "Pen P" at bounding box center [31, 256] width 18 height 15
click at [116, 253] on icon at bounding box center [115, 254] width 3 height 4
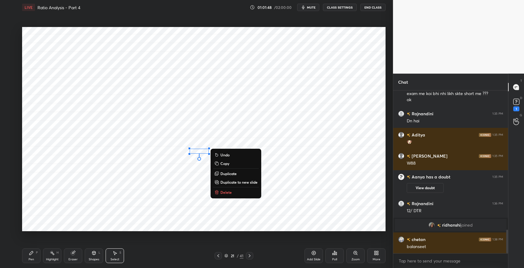
click at [224, 189] on button "Delete" at bounding box center [236, 192] width 46 height 7
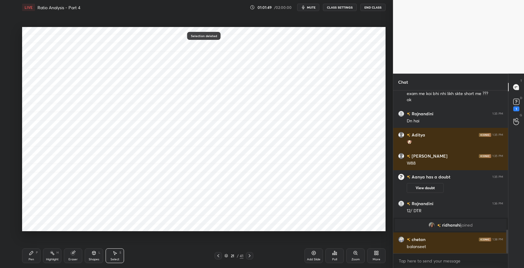
click at [31, 256] on div "Pen P" at bounding box center [31, 256] width 18 height 15
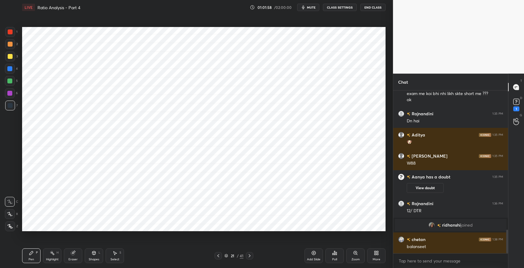
click at [118, 254] on div "Select S" at bounding box center [115, 256] width 18 height 15
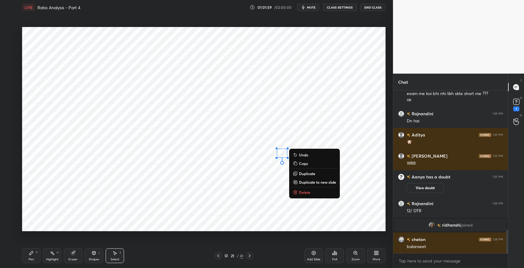
click at [302, 190] on p "Delete" at bounding box center [304, 192] width 11 height 5
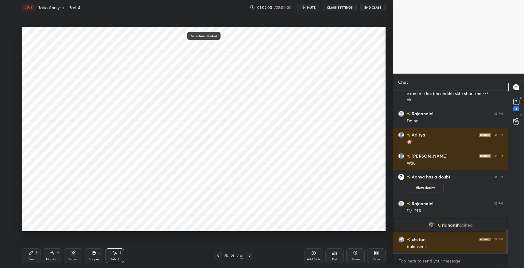
click at [31, 257] on div "Pen P" at bounding box center [31, 256] width 18 height 15
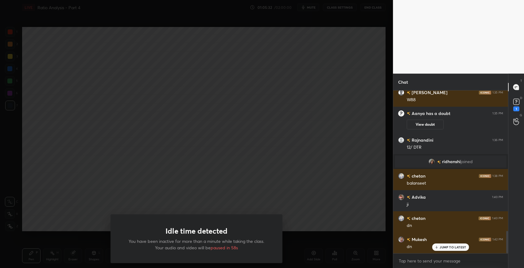
scroll to position [1041, 0]
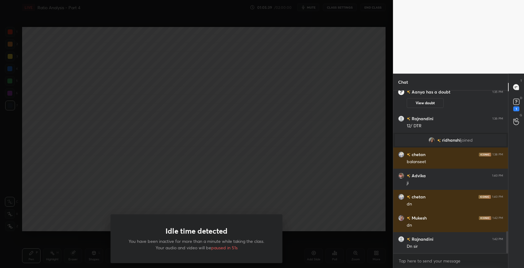
click at [310, 125] on div "Idle time detected You have been inactive for more than a minute while taking t…" at bounding box center [196, 134] width 393 height 268
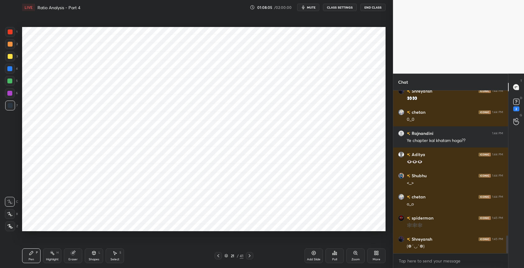
scroll to position [1359, 0]
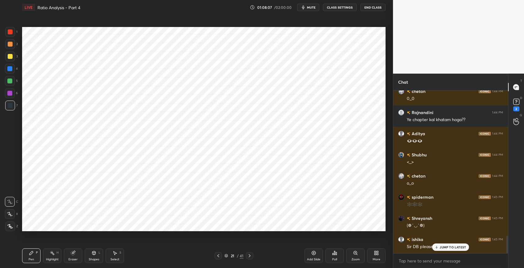
click at [452, 246] on p "JUMP TO LATEST" at bounding box center [453, 248] width 26 height 4
click at [516, 102] on icon at bounding box center [516, 101] width 2 height 2
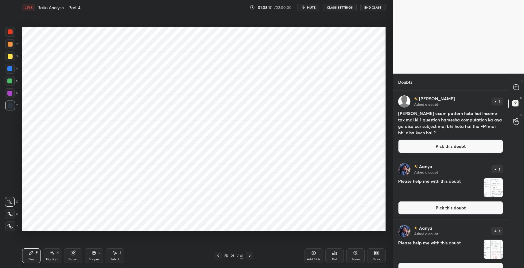
scroll to position [68, 0]
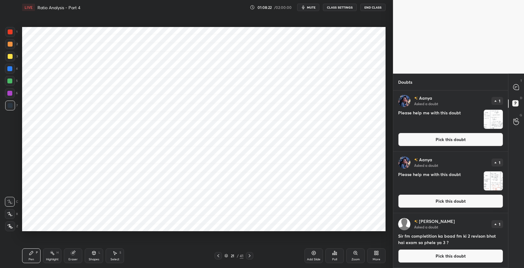
click at [515, 88] on icon at bounding box center [515, 88] width 1 height 0
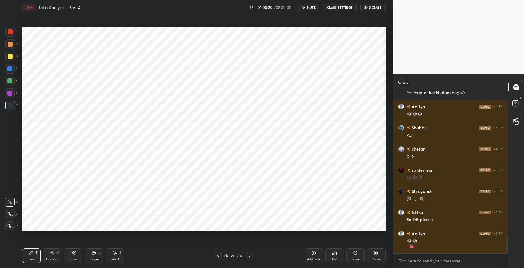
scroll to position [1529, 0]
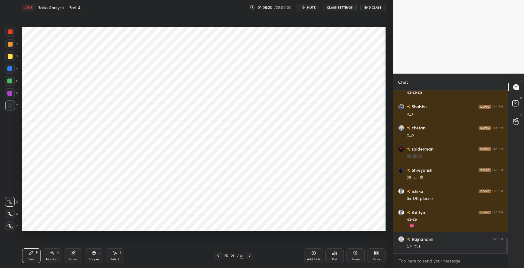
click at [515, 103] on rect at bounding box center [515, 104] width 6 height 6
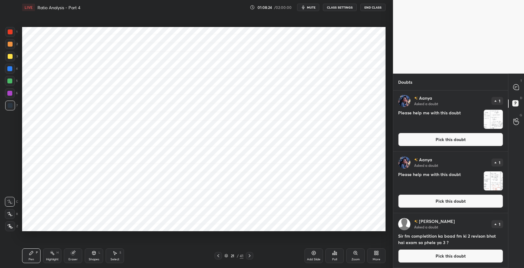
scroll to position [0, 0]
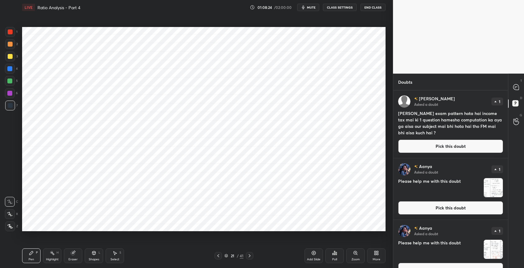
click at [513, 86] on icon at bounding box center [516, 87] width 6 height 6
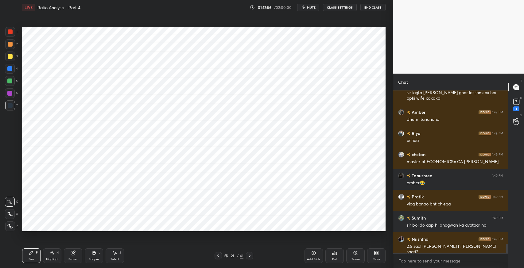
scroll to position [2624, 0]
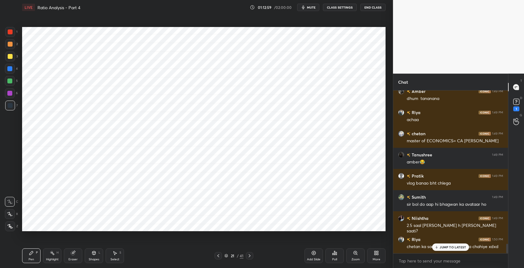
click at [448, 247] on p "JUMP TO LATEST" at bounding box center [453, 248] width 26 height 4
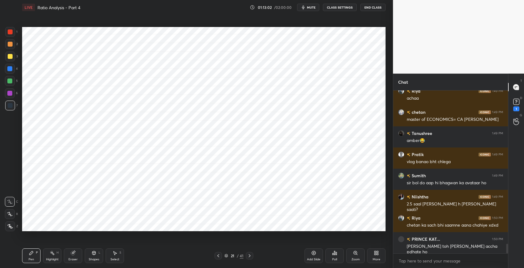
scroll to position [2666, 0]
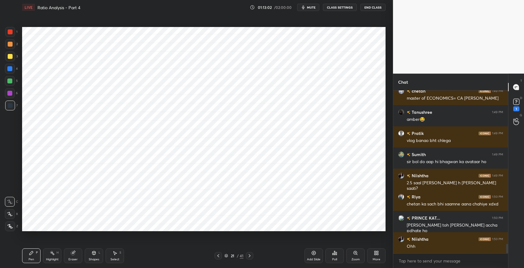
click at [248, 255] on icon at bounding box center [249, 256] width 5 height 5
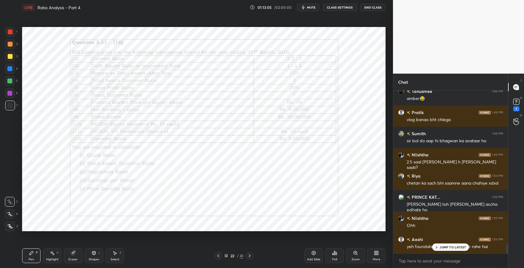
click at [445, 249] on p "JUMP TO LATEST" at bounding box center [453, 248] width 26 height 4
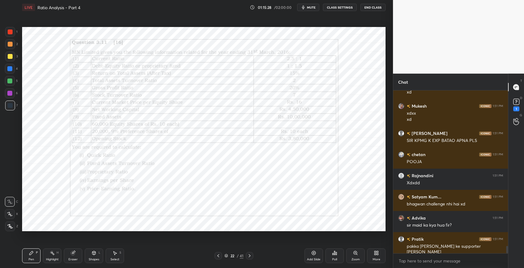
scroll to position [3504, 0]
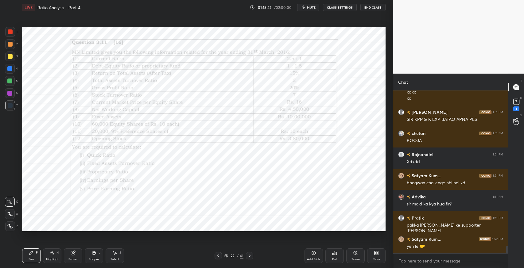
click at [9, 95] on div at bounding box center [9, 93] width 5 height 5
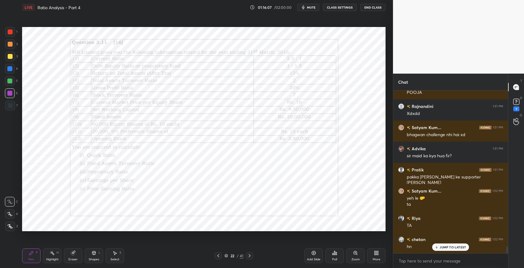
scroll to position [3574, 0]
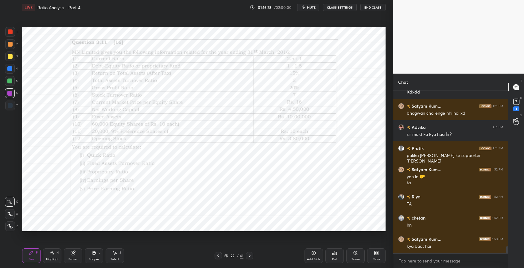
click at [74, 255] on icon at bounding box center [73, 253] width 5 height 5
click at [22, 253] on div "LIVE Ratio Analysis - Part 4 01:16:29 / 02:00:00 mute CLASS SETTINGS End Class …" at bounding box center [204, 134] width 368 height 268
click at [25, 259] on div "Pen P" at bounding box center [31, 256] width 18 height 15
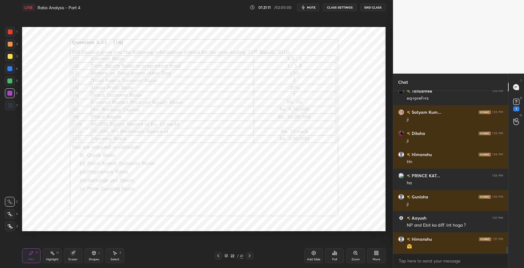
scroll to position [3849, 0]
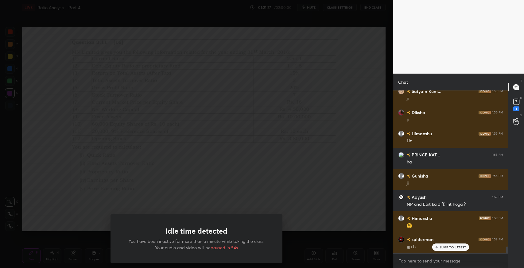
click at [204, 53] on div "Idle time detected You have been inactive for more than a minute while taking t…" at bounding box center [196, 134] width 393 height 268
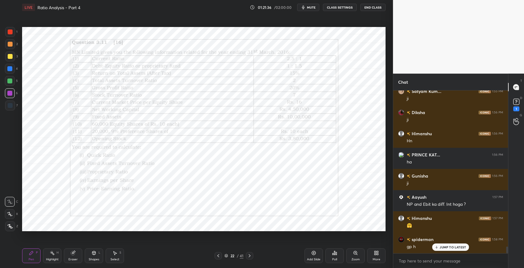
click at [77, 257] on div "Eraser" at bounding box center [73, 256] width 18 height 15
click at [11, 226] on span "Erase all" at bounding box center [9, 226] width 9 height 4
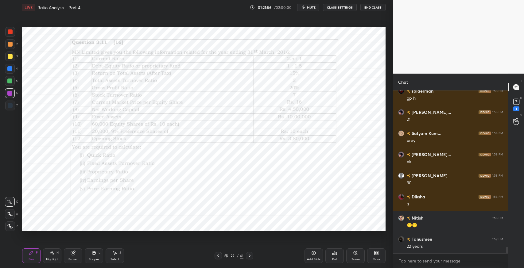
scroll to position [4018, 0]
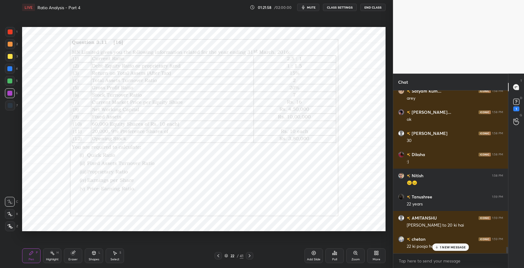
click at [32, 258] on div "Pen" at bounding box center [32, 259] width 6 height 3
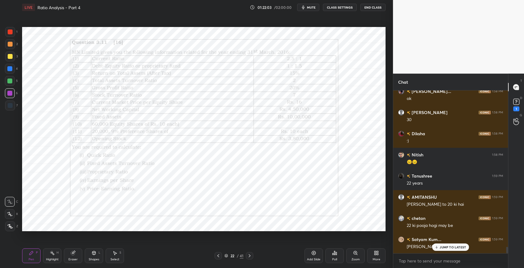
click at [440, 249] on p "JUMP TO LATEST" at bounding box center [453, 248] width 26 height 4
click at [313, 257] on div "Add Slide" at bounding box center [314, 256] width 18 height 15
click at [12, 107] on div at bounding box center [10, 106] width 10 height 10
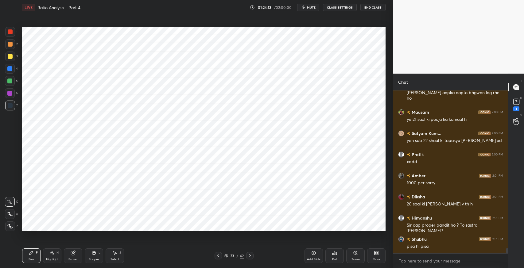
scroll to position [4825, 0]
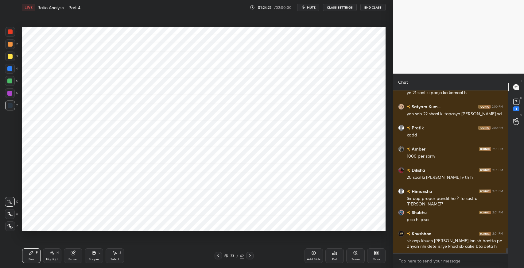
click at [73, 255] on icon at bounding box center [73, 253] width 4 height 4
click at [27, 249] on div "Pen P" at bounding box center [31, 256] width 18 height 15
click at [33, 259] on div "Pen" at bounding box center [32, 259] width 6 height 3
click at [73, 253] on icon at bounding box center [73, 253] width 4 height 4
click at [31, 255] on icon at bounding box center [31, 253] width 4 height 4
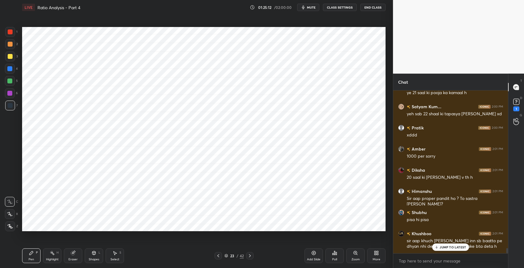
scroll to position [4846, 0]
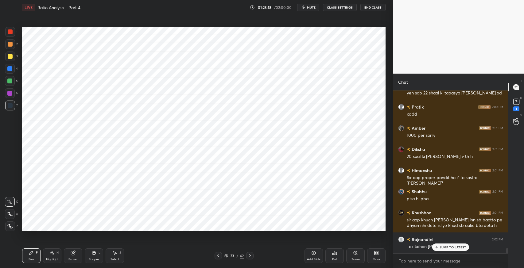
click at [443, 247] on p "JUMP TO LATEST" at bounding box center [453, 248] width 26 height 4
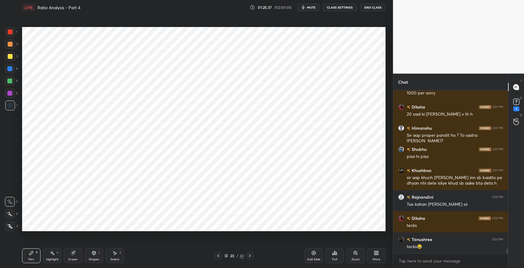
scroll to position [4910, 0]
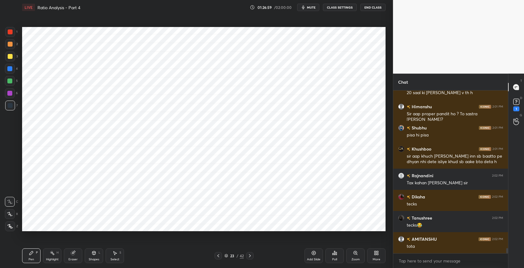
click at [81, 256] on div "Eraser" at bounding box center [73, 256] width 18 height 15
click at [32, 256] on div "Pen P" at bounding box center [31, 256] width 18 height 15
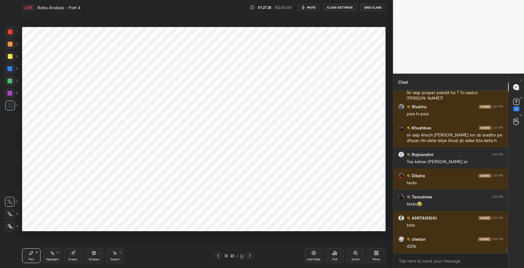
click at [91, 257] on div "Shapes L" at bounding box center [94, 256] width 18 height 15
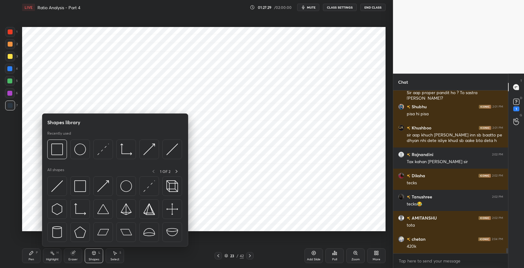
click at [76, 185] on img at bounding box center [80, 187] width 12 height 12
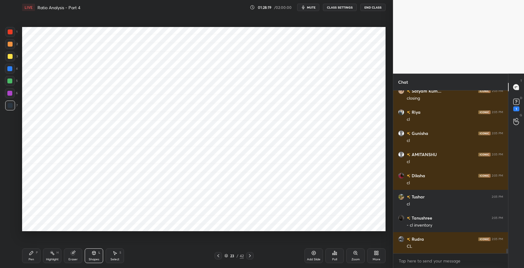
scroll to position [5594, 0]
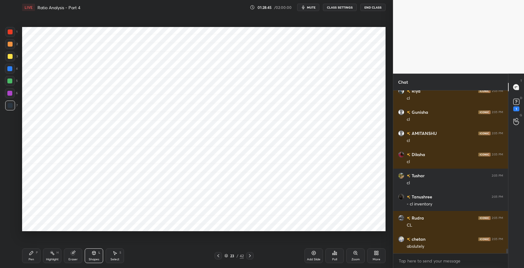
click at [27, 257] on div "Pen P" at bounding box center [31, 256] width 18 height 15
click at [96, 259] on div "Shapes" at bounding box center [94, 259] width 10 height 3
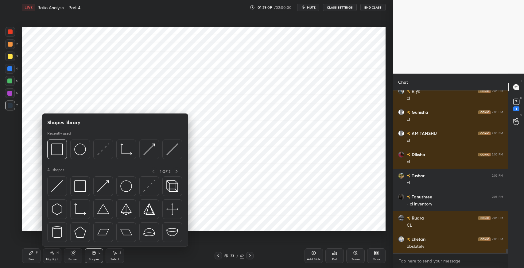
click at [81, 188] on img at bounding box center [80, 187] width 12 height 12
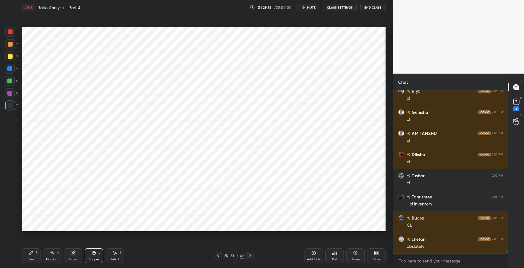
click at [31, 257] on div "Pen P" at bounding box center [31, 256] width 18 height 15
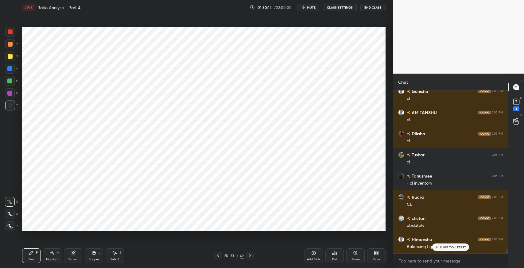
scroll to position [5637, 0]
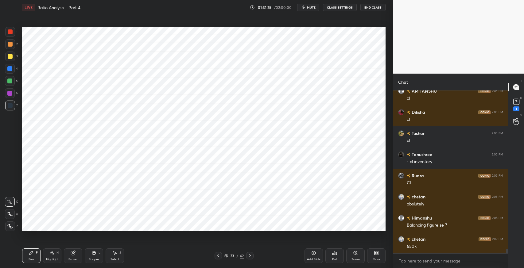
click at [82, 252] on div "Eraser" at bounding box center [73, 256] width 18 height 15
click at [35, 255] on div "Pen P" at bounding box center [31, 256] width 18 height 15
click at [74, 256] on div "Eraser" at bounding box center [73, 256] width 18 height 15
click at [99, 257] on div "Shapes L" at bounding box center [94, 256] width 18 height 15
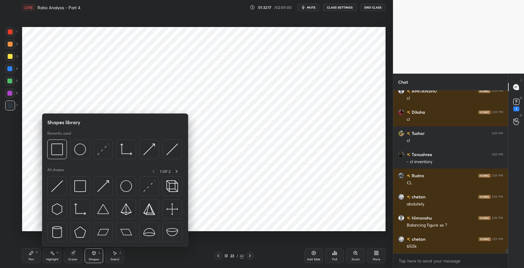
click at [128, 185] on img at bounding box center [126, 187] width 12 height 12
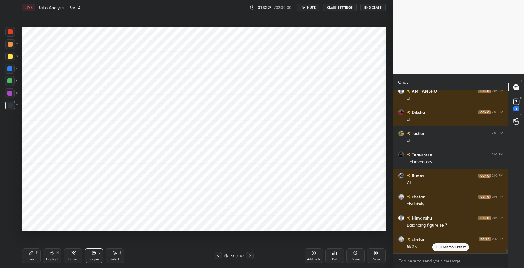
scroll to position [5657, 0]
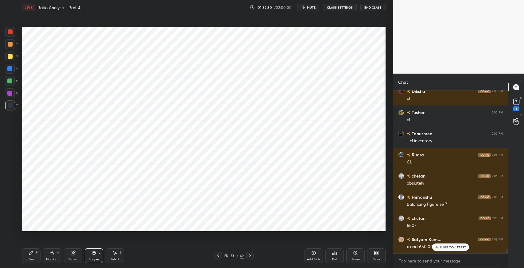
click at [445, 249] on p "JUMP TO LATEST" at bounding box center [453, 248] width 26 height 4
click at [33, 258] on div "Pen" at bounding box center [32, 259] width 6 height 3
click at [118, 255] on div "Select S" at bounding box center [115, 256] width 18 height 15
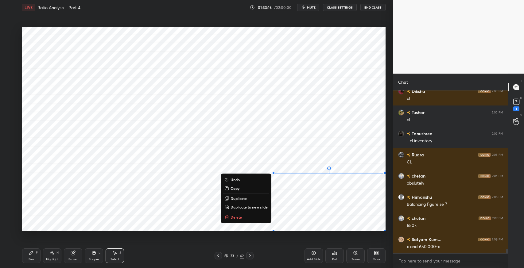
click at [283, 30] on div "0 ° Undo Copy Duplicate Duplicate to new slide Delete" at bounding box center [204, 129] width 364 height 204
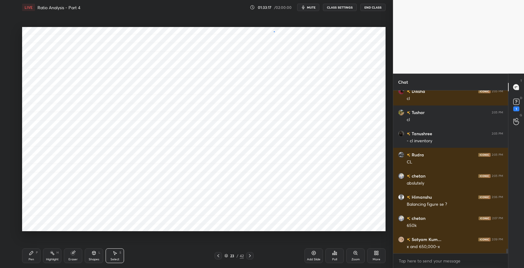
click at [274, 31] on div "0 ° Undo Copy Duplicate Duplicate to new slide Delete" at bounding box center [204, 129] width 364 height 204
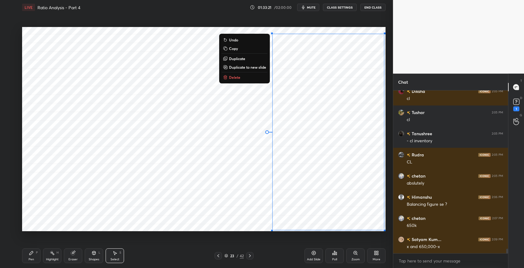
click at [253, 69] on p "Duplicate to new slide" at bounding box center [247, 67] width 37 height 5
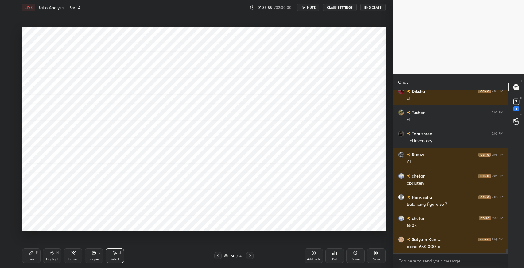
click at [31, 254] on icon at bounding box center [31, 253] width 4 height 4
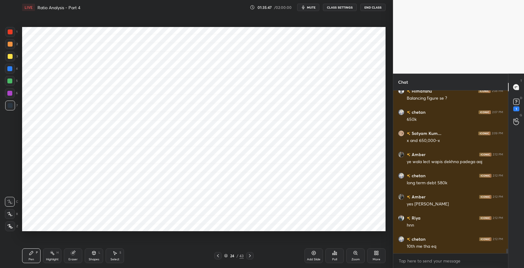
scroll to position [5770, 0]
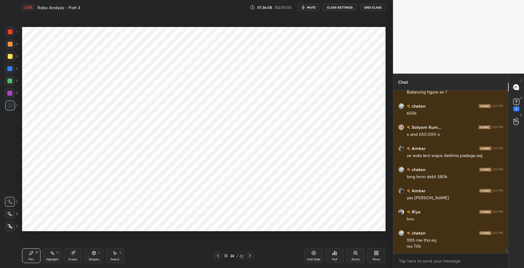
click at [113, 254] on icon at bounding box center [114, 253] width 5 height 5
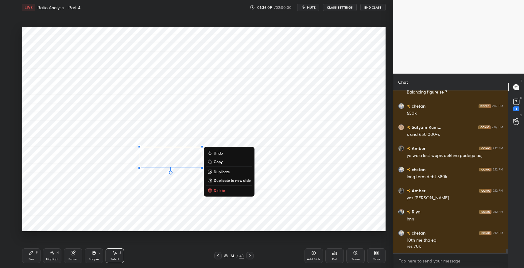
click at [230, 191] on button "Delete" at bounding box center [229, 190] width 46 height 7
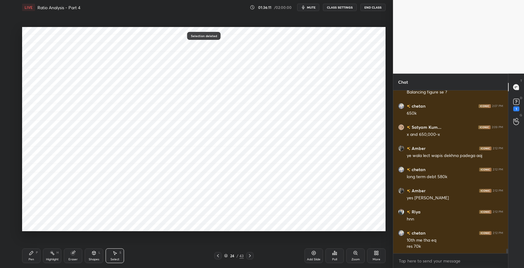
click at [99, 256] on div "Shapes L" at bounding box center [94, 256] width 18 height 15
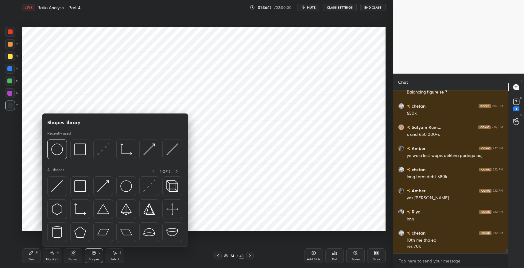
click at [80, 189] on img at bounding box center [80, 187] width 12 height 12
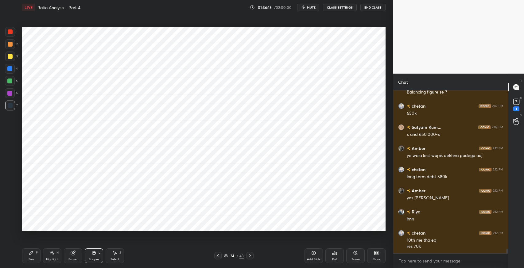
click at [34, 257] on div "Pen P" at bounding box center [31, 256] width 18 height 15
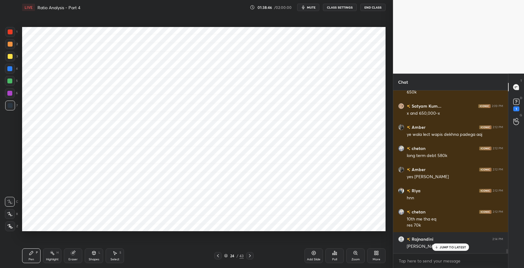
scroll to position [5812, 0]
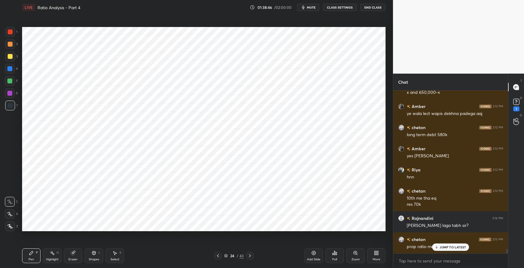
click at [68, 255] on div "Eraser" at bounding box center [73, 256] width 18 height 15
click at [75, 255] on icon at bounding box center [73, 253] width 5 height 5
click at [29, 254] on icon at bounding box center [31, 253] width 5 height 5
click at [75, 252] on icon at bounding box center [73, 252] width 3 height 3
click at [30, 253] on icon at bounding box center [31, 253] width 4 height 4
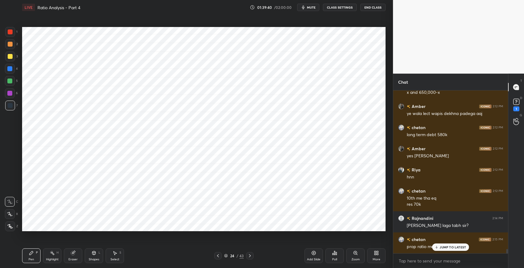
click at [440, 248] on div "JUMP TO LATEST" at bounding box center [450, 247] width 37 height 7
click at [114, 255] on icon at bounding box center [114, 253] width 5 height 5
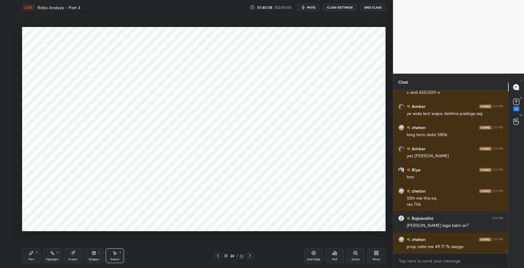
click at [94, 254] on icon at bounding box center [93, 253] width 3 height 4
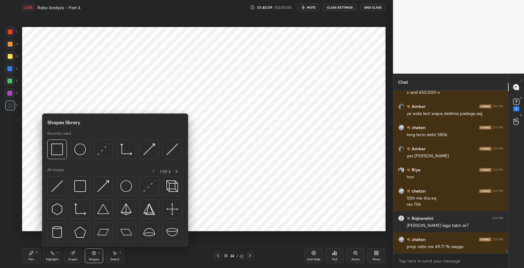
click at [126, 257] on div "Pen P Highlight H Eraser Shapes L Select S" at bounding box center [92, 256] width 141 height 15
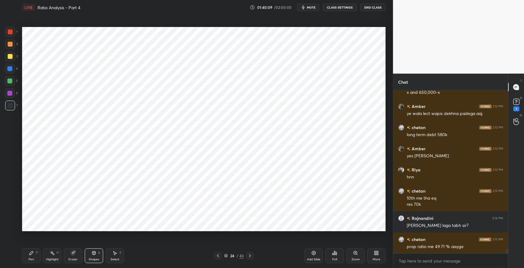
click at [121, 254] on div "Select S" at bounding box center [115, 256] width 18 height 15
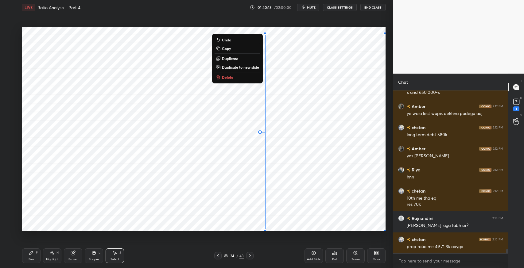
click at [248, 82] on div "0 ° Undo Copy Duplicate Duplicate to new slide Delete" at bounding box center [204, 129] width 364 height 204
click at [246, 81] on div "0 ° Undo Copy Duplicate Duplicate to new slide Delete" at bounding box center [204, 129] width 364 height 204
click at [241, 80] on button "Delete" at bounding box center [238, 77] width 46 height 7
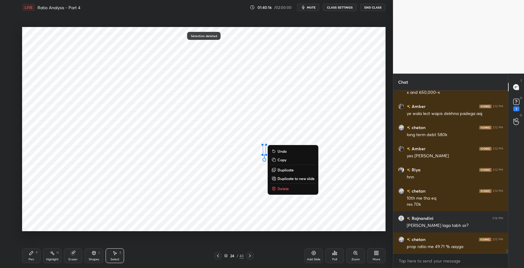
click at [286, 186] on p "Delete" at bounding box center [283, 188] width 11 height 5
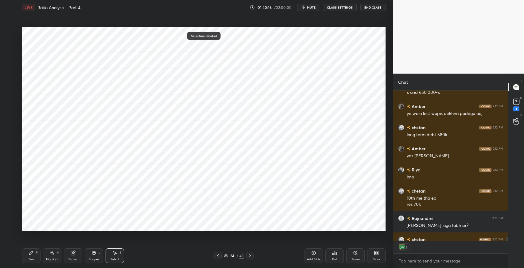
scroll to position [149, 113]
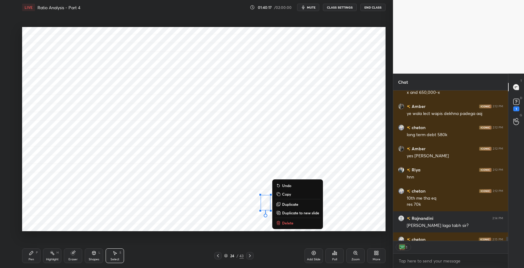
click at [297, 223] on button "Delete" at bounding box center [298, 223] width 46 height 7
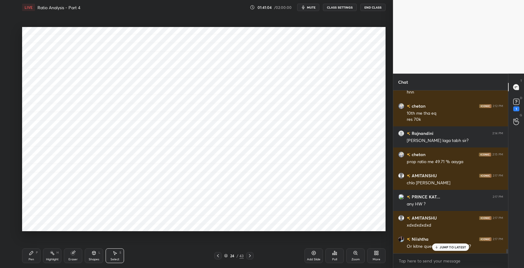
scroll to position [5918, 0]
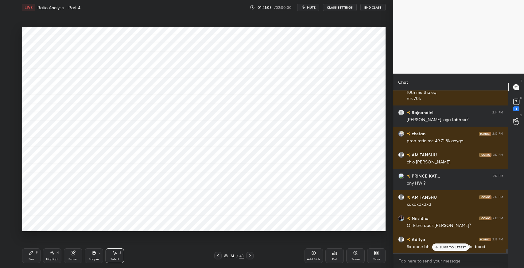
click at [310, 10] on button "mute" at bounding box center [308, 7] width 22 height 7
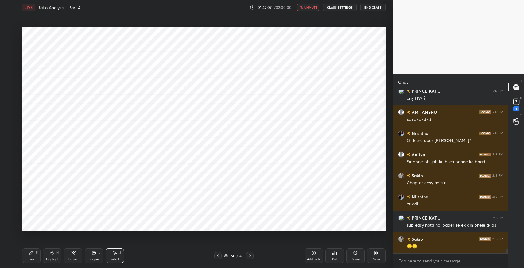
scroll to position [6024, 0]
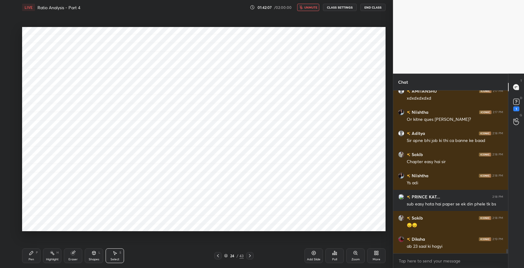
click at [303, 9] on icon "button" at bounding box center [301, 8] width 4 height 4
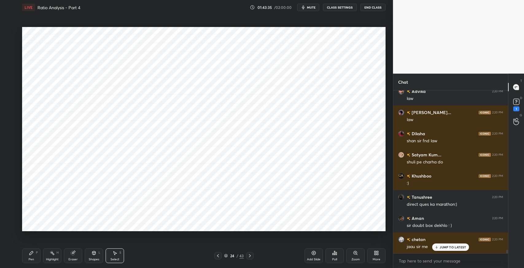
scroll to position [6983, 0]
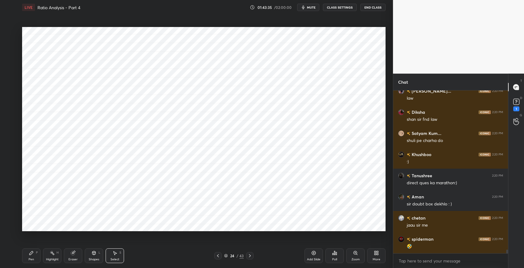
click at [451, 249] on div "🤣" at bounding box center [455, 247] width 96 height 6
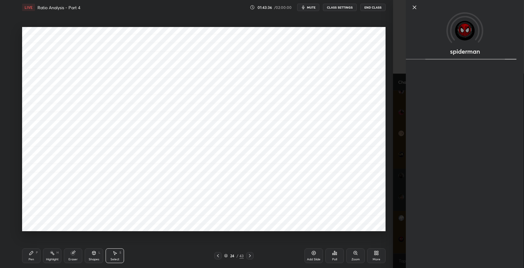
click at [341, 199] on div "0 ° Undo Copy Duplicate Duplicate to new slide Delete" at bounding box center [204, 129] width 364 height 204
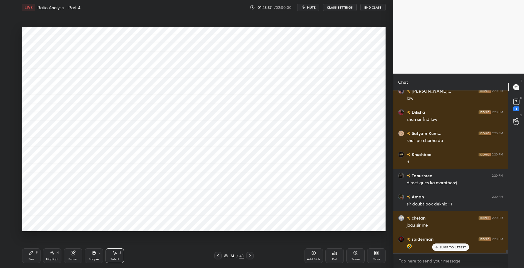
scroll to position [7025, 0]
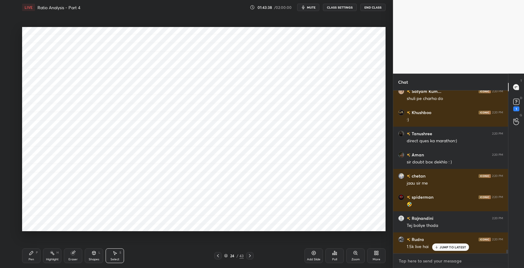
type textarea "x"
click at [422, 263] on textarea at bounding box center [450, 261] width 105 height 10
paste textarea "[URL][DOMAIN_NAME]"
type textarea "[URL][DOMAIN_NAME]"
type textarea "x"
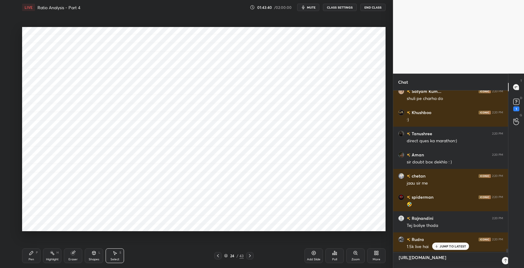
scroll to position [176, 113]
type textarea "[URL][DOMAIN_NAME]"
type textarea "x"
click at [499, 263] on div at bounding box center [498, 260] width 7 height 7
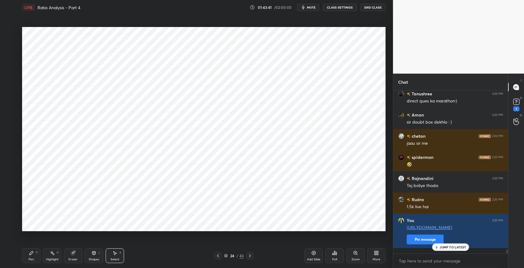
type textarea "x"
click at [421, 244] on button "Pin message" at bounding box center [425, 240] width 37 height 10
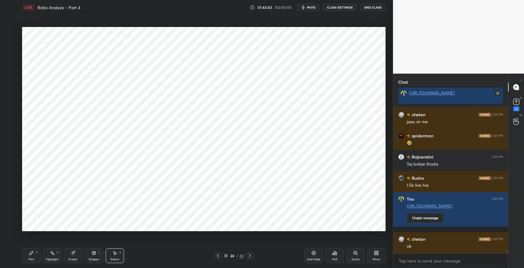
scroll to position [0, 0]
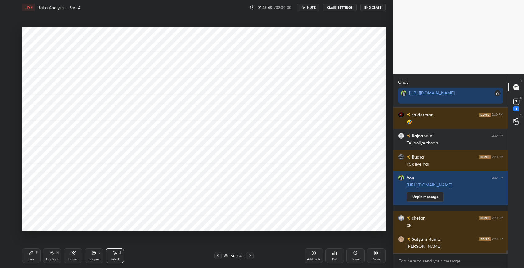
click at [500, 94] on rect at bounding box center [498, 93] width 6 height 6
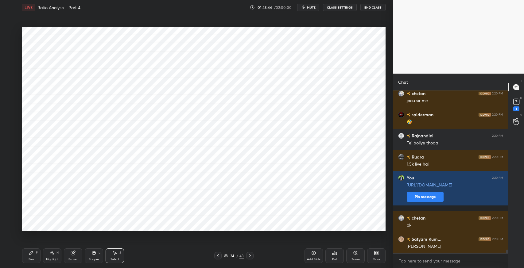
click at [425, 198] on button "Pin message" at bounding box center [425, 197] width 37 height 10
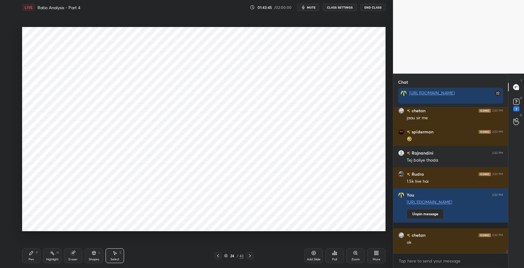
click at [448, 90] on link "[URL][DOMAIN_NAME]" at bounding box center [431, 93] width 45 height 6
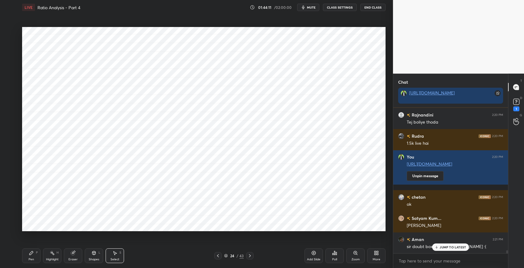
drag, startPoint x: 438, startPoint y: 250, endPoint x: 327, endPoint y: 212, distance: 117.6
click at [438, 250] on div "JUMP TO LATEST" at bounding box center [450, 247] width 37 height 7
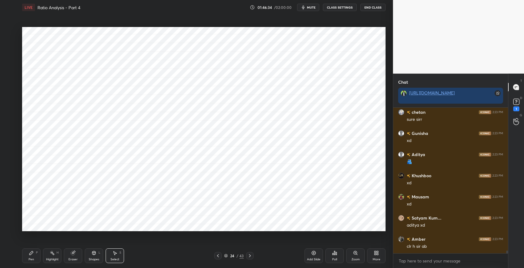
scroll to position [8015, 0]
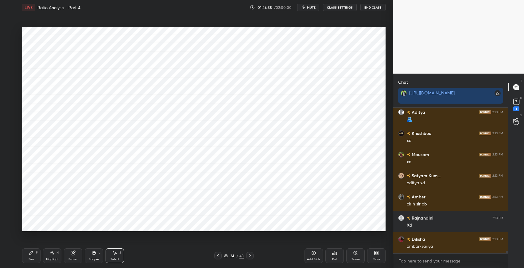
click at [216, 256] on icon at bounding box center [218, 256] width 5 height 5
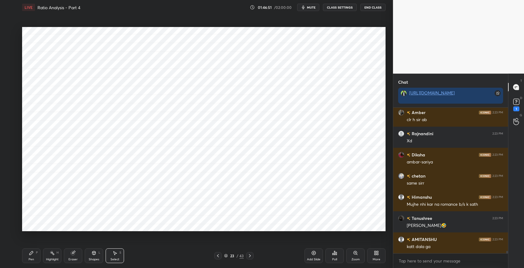
scroll to position [8120, 0]
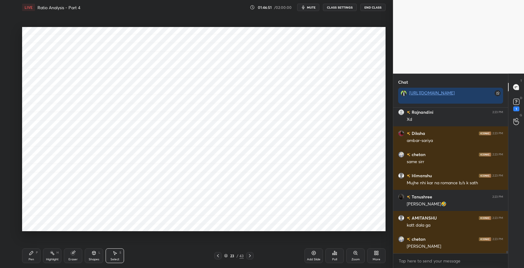
click at [248, 257] on icon at bounding box center [249, 256] width 5 height 5
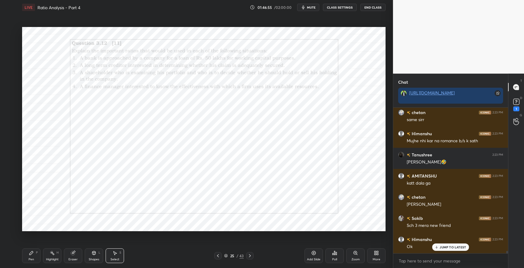
click at [248, 257] on icon at bounding box center [249, 256] width 5 height 5
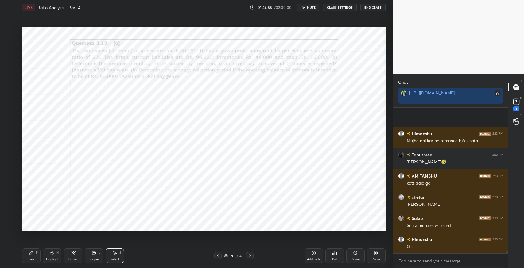
scroll to position [8205, 0]
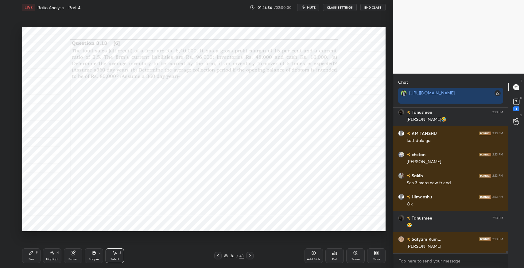
click at [248, 257] on icon at bounding box center [249, 256] width 5 height 5
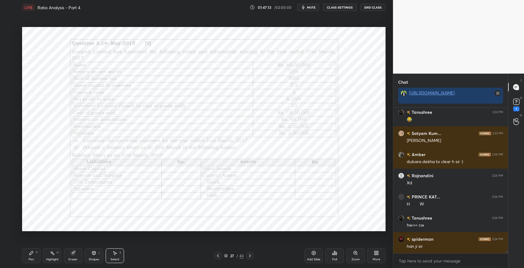
scroll to position [8332, 0]
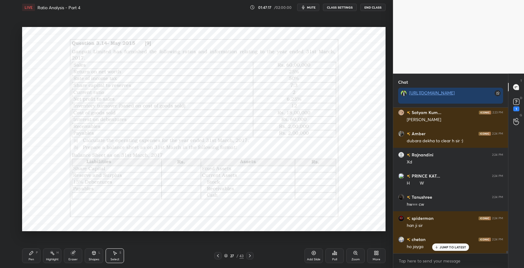
click at [238, 156] on div "0 ° Undo Copy Duplicate Duplicate to new slide Delete" at bounding box center [204, 129] width 364 height 204
click at [37, 255] on div "P" at bounding box center [37, 252] width 2 height 3
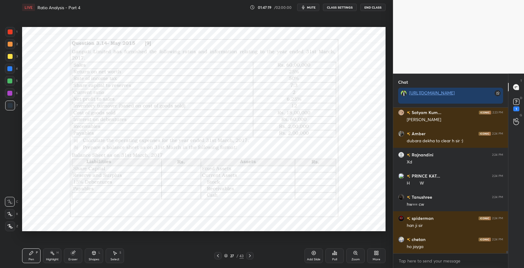
scroll to position [8354, 0]
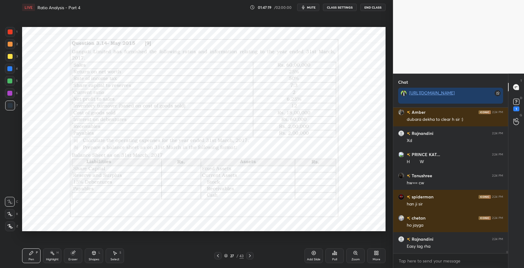
click at [9, 33] on div at bounding box center [10, 31] width 5 height 5
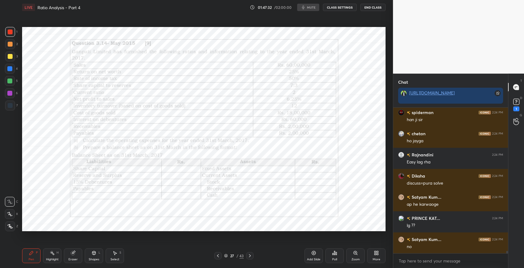
scroll to position [8459, 0]
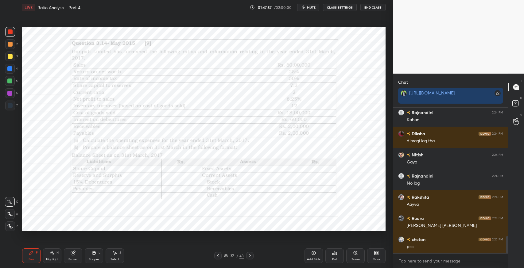
scroll to position [1093, 0]
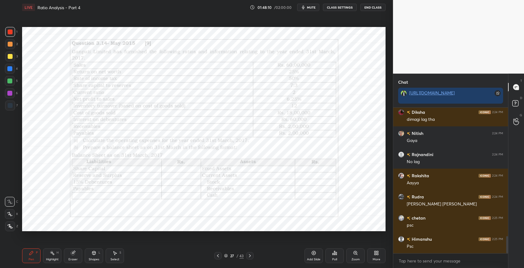
click at [76, 253] on div "Eraser" at bounding box center [73, 256] width 18 height 15
click at [31, 261] on div "Pen" at bounding box center [32, 259] width 6 height 3
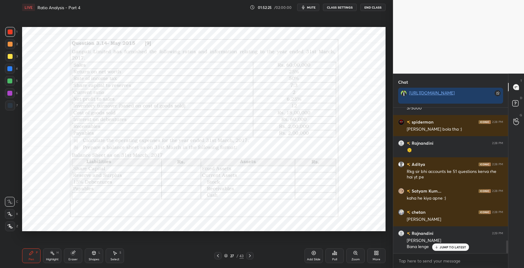
scroll to position [1518, 0]
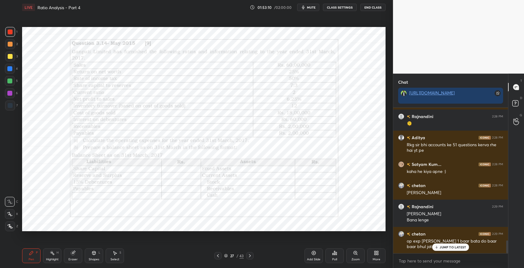
click at [443, 249] on p "JUMP TO LATEST" at bounding box center [453, 248] width 26 height 4
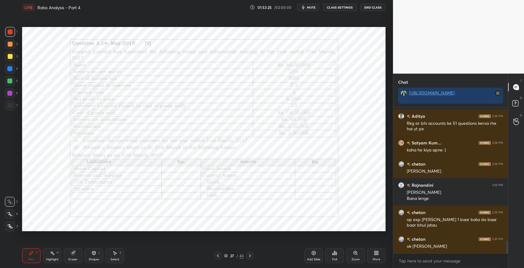
scroll to position [1555, 0]
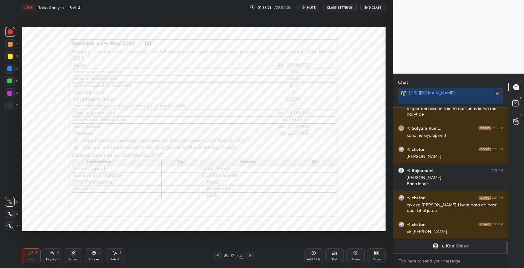
click at [115, 260] on div "Select" at bounding box center [115, 259] width 9 height 3
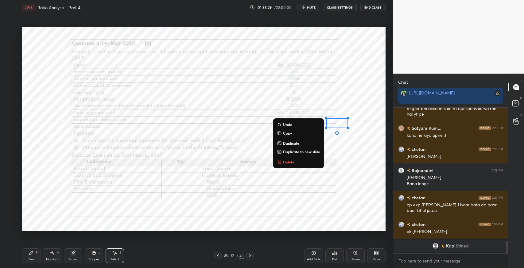
click at [33, 256] on div "Pen P" at bounding box center [31, 256] width 18 height 15
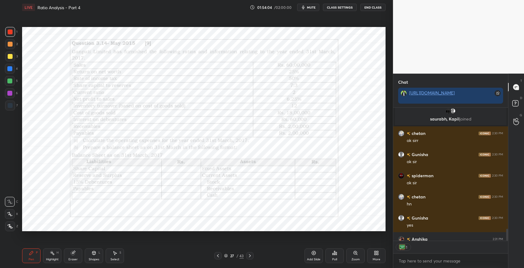
scroll to position [131, 113]
click at [251, 258] on icon at bounding box center [249, 256] width 5 height 5
click at [76, 254] on div "Eraser" at bounding box center [73, 256] width 18 height 15
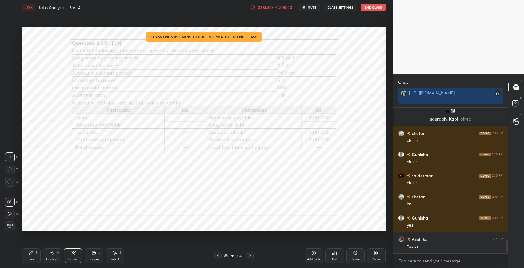
click at [33, 252] on icon at bounding box center [31, 253] width 5 height 5
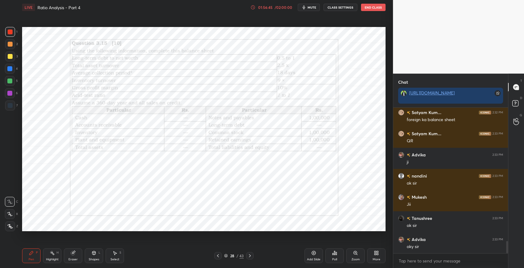
scroll to position [1566, 0]
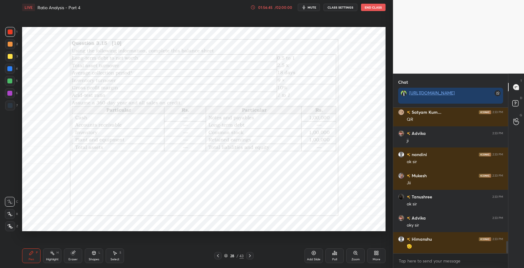
click at [248, 255] on icon at bounding box center [249, 256] width 5 height 5
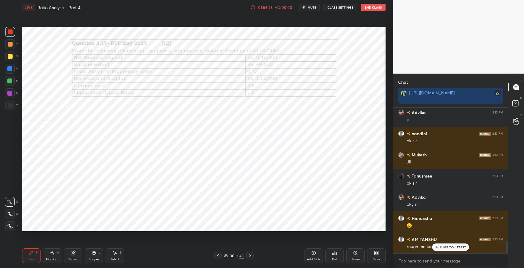
scroll to position [1609, 0]
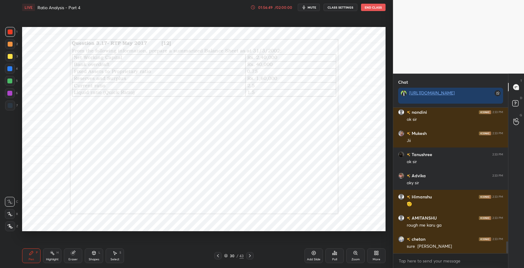
click at [248, 255] on icon at bounding box center [249, 256] width 5 height 5
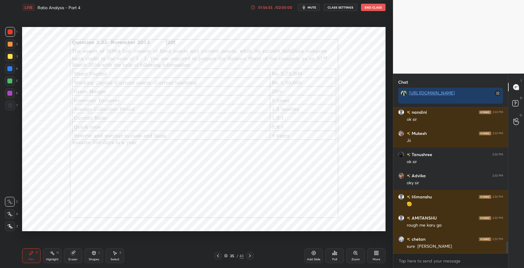
click at [248, 255] on icon at bounding box center [249, 256] width 5 height 5
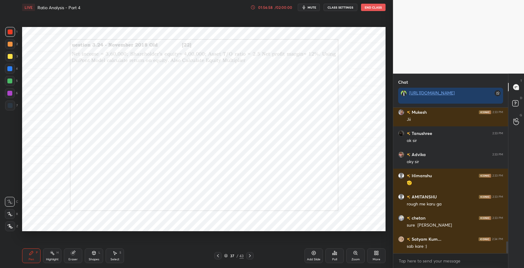
click at [248, 255] on icon at bounding box center [249, 256] width 5 height 5
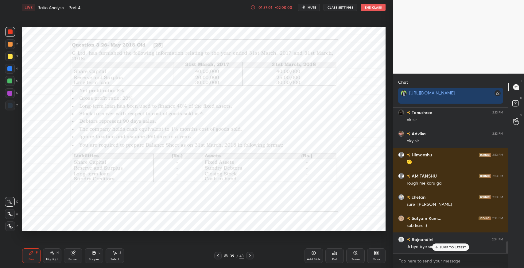
click at [248, 255] on icon at bounding box center [249, 256] width 5 height 5
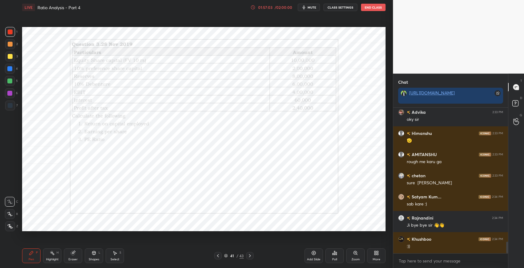
click at [248, 255] on icon at bounding box center [249, 256] width 5 height 5
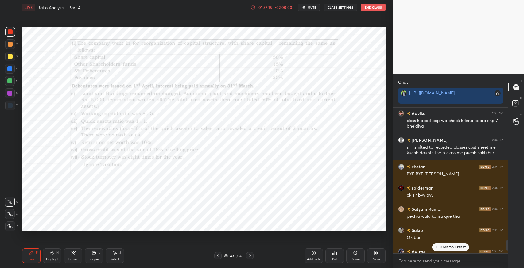
scroll to position [1854, 0]
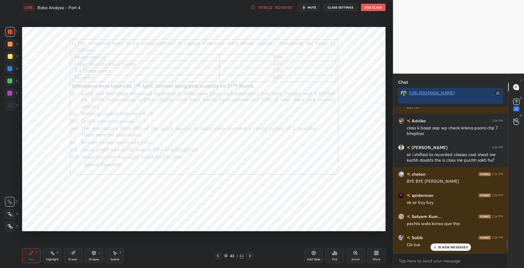
click at [453, 246] on p "16 NEW MESSAGES" at bounding box center [453, 248] width 30 height 4
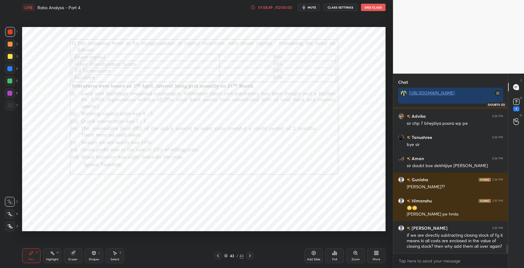
click at [516, 102] on icon at bounding box center [516, 101] width 2 height 2
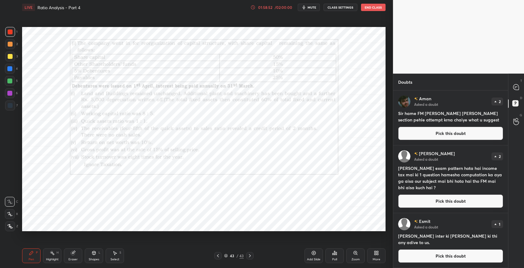
click at [451, 134] on button "Pick this doubt" at bounding box center [450, 134] width 105 height 14
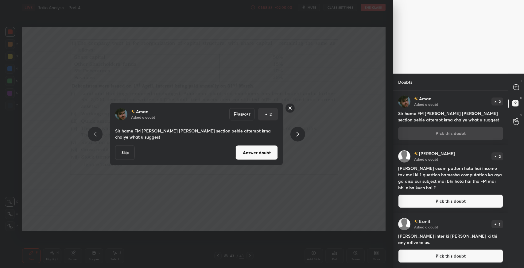
click at [271, 146] on button "Answer doubt" at bounding box center [256, 153] width 42 height 15
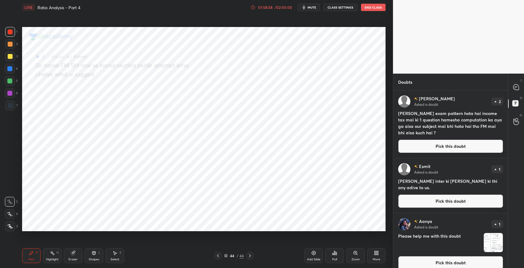
click at [428, 146] on button "Pick this doubt" at bounding box center [450, 147] width 105 height 14
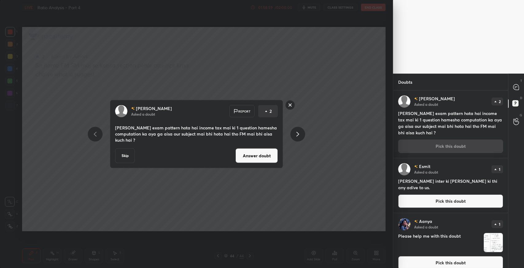
click at [250, 157] on button "Answer doubt" at bounding box center [256, 156] width 42 height 15
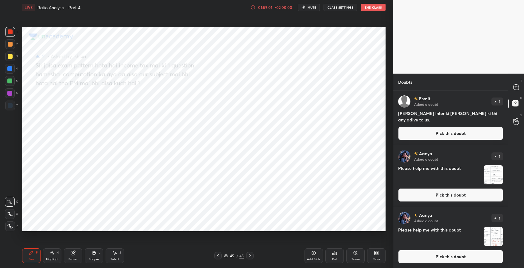
click at [439, 136] on button "Pick this doubt" at bounding box center [450, 134] width 105 height 14
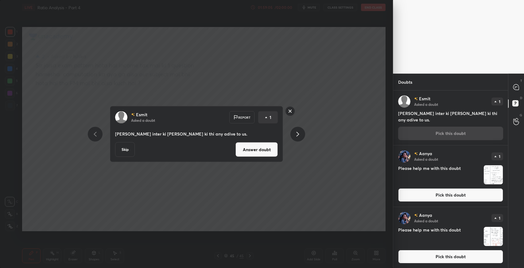
click at [255, 149] on button "Answer doubt" at bounding box center [256, 149] width 42 height 15
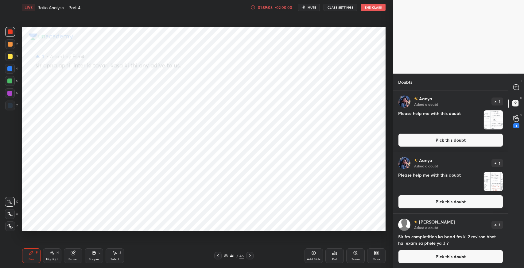
scroll to position [1, 0]
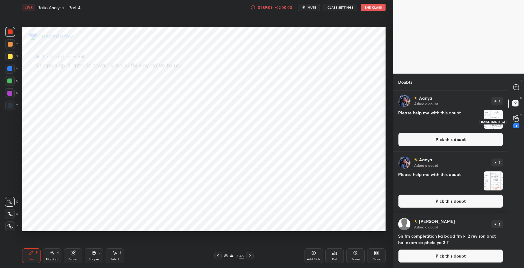
click at [515, 120] on icon at bounding box center [516, 118] width 6 height 7
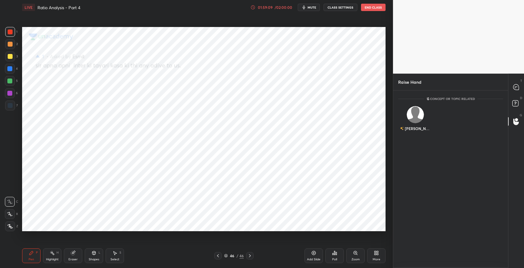
click at [412, 127] on div "Hansika" at bounding box center [415, 128] width 31 height 10
click at [418, 134] on button "INVITE" at bounding box center [415, 133] width 29 height 8
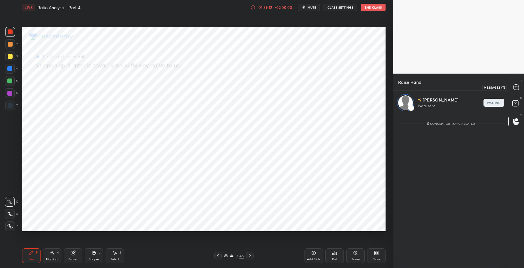
click at [515, 89] on icon at bounding box center [516, 87] width 6 height 6
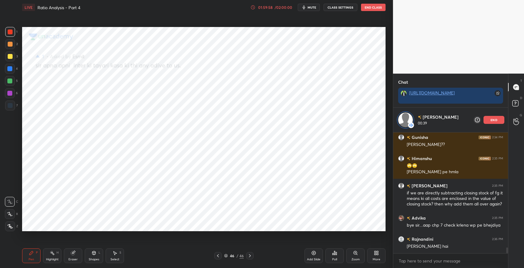
scroll to position [2409, 0]
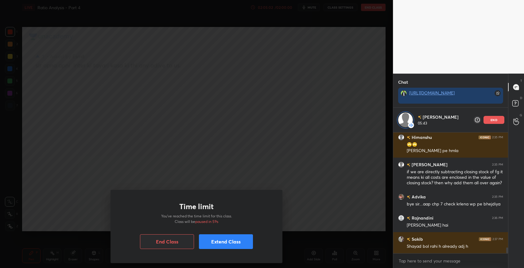
click at [240, 243] on button "Extend Class" at bounding box center [226, 242] width 54 height 15
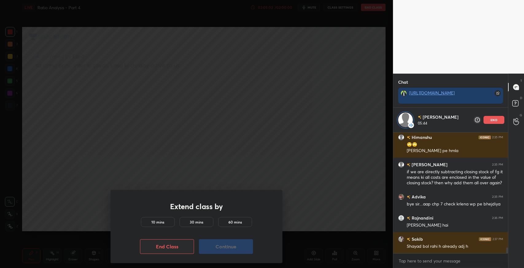
click at [153, 218] on div "10 mins" at bounding box center [158, 222] width 34 height 10
click at [228, 249] on button "Continue" at bounding box center [226, 246] width 54 height 15
click at [233, 246] on button "Continue" at bounding box center [226, 246] width 54 height 15
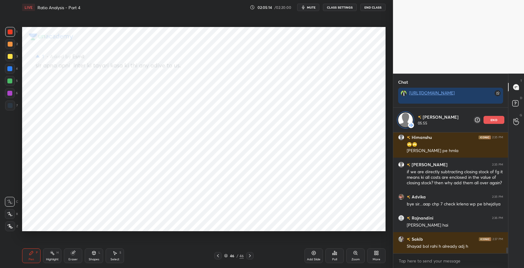
click at [74, 257] on div "Eraser" at bounding box center [73, 256] width 18 height 15
click at [12, 222] on div "Erase all" at bounding box center [10, 227] width 10 height 10
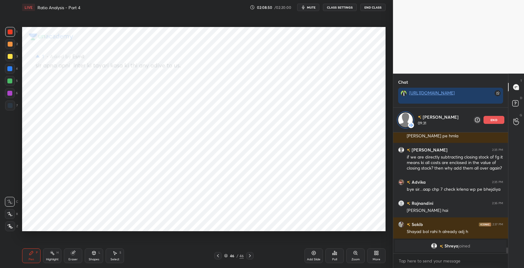
click at [116, 254] on icon at bounding box center [114, 253] width 5 height 5
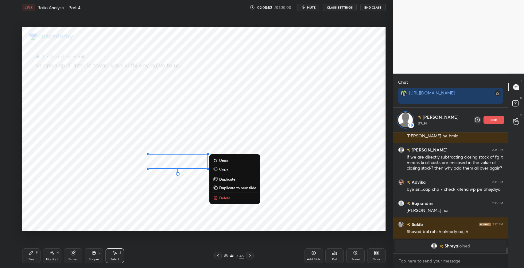
click at [36, 253] on div "P" at bounding box center [37, 252] width 2 height 3
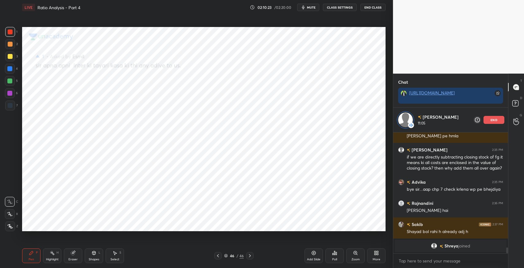
click at [380, 253] on div "More" at bounding box center [376, 256] width 18 height 15
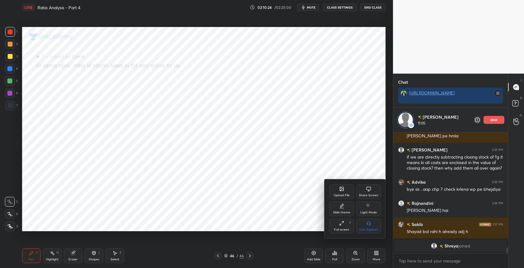
click at [338, 190] on div "Upload File" at bounding box center [341, 192] width 25 height 15
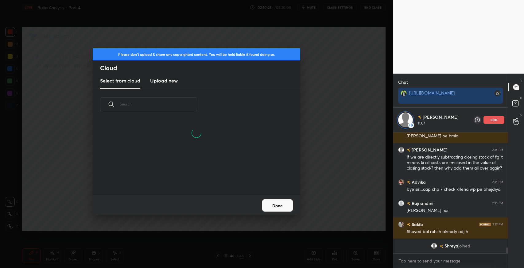
click at [172, 80] on h3 "Upload new" at bounding box center [164, 80] width 28 height 7
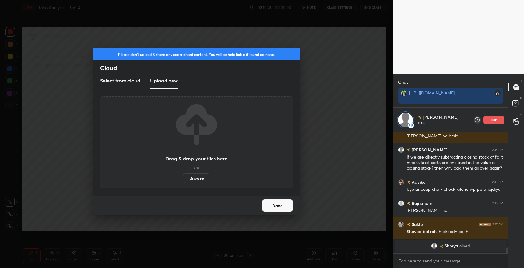
click at [193, 177] on label "Browse" at bounding box center [196, 178] width 27 height 10
click at [183, 177] on input "Browse" at bounding box center [183, 178] width 0 height 10
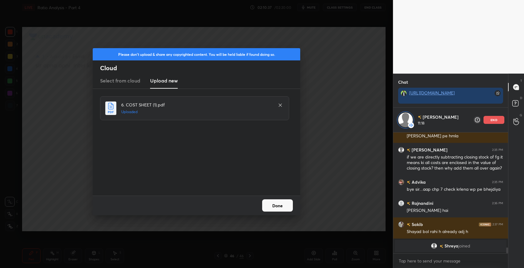
click at [275, 206] on button "Done" at bounding box center [277, 206] width 31 height 12
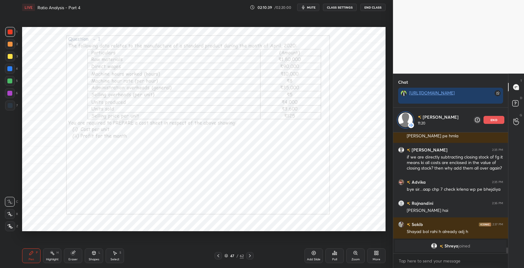
click at [251, 255] on icon at bounding box center [249, 256] width 5 height 5
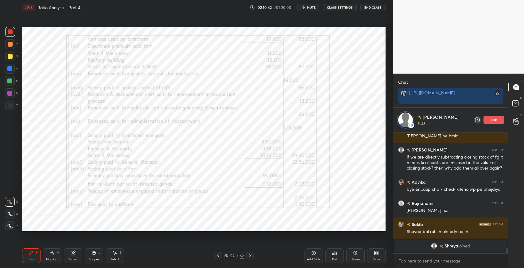
click at [251, 255] on icon at bounding box center [249, 256] width 5 height 5
click at [498, 121] on div "end" at bounding box center [494, 120] width 21 height 8
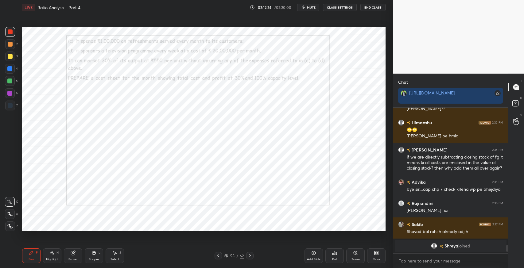
scroll to position [2399, 0]
click at [378, 9] on button "End Class" at bounding box center [372, 7] width 25 height 7
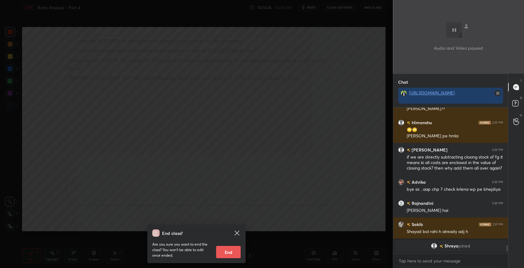
click at [233, 248] on button "End" at bounding box center [228, 252] width 25 height 12
type textarea "x"
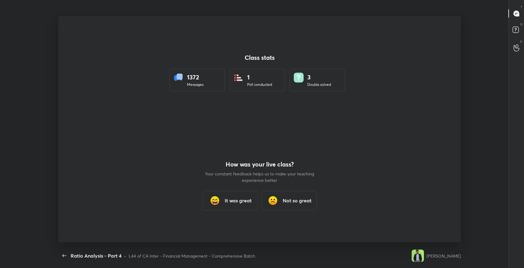
scroll to position [0, 0]
click at [231, 197] on div "It was great" at bounding box center [229, 202] width 55 height 20
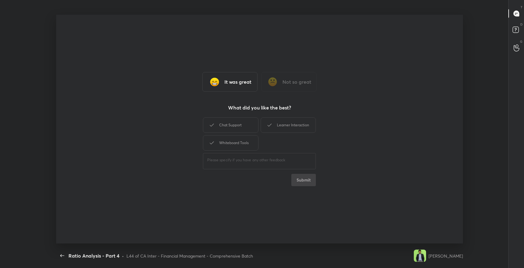
drag, startPoint x: 240, startPoint y: 132, endPoint x: 253, endPoint y: 127, distance: 13.6
click at [247, 129] on div "Chat Support" at bounding box center [230, 125] width 55 height 15
drag, startPoint x: 261, startPoint y: 126, endPoint x: 248, endPoint y: 139, distance: 18.2
click at [261, 126] on div "Learner Interaction" at bounding box center [288, 125] width 55 height 15
click at [255, 140] on div "Whiteboard Tools" at bounding box center [230, 142] width 55 height 15
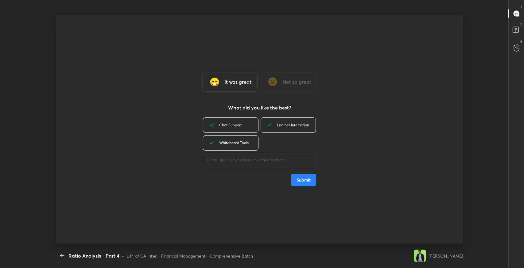
click at [305, 180] on button "Submit" at bounding box center [303, 180] width 25 height 12
